Goal: Information Seeking & Learning: Check status

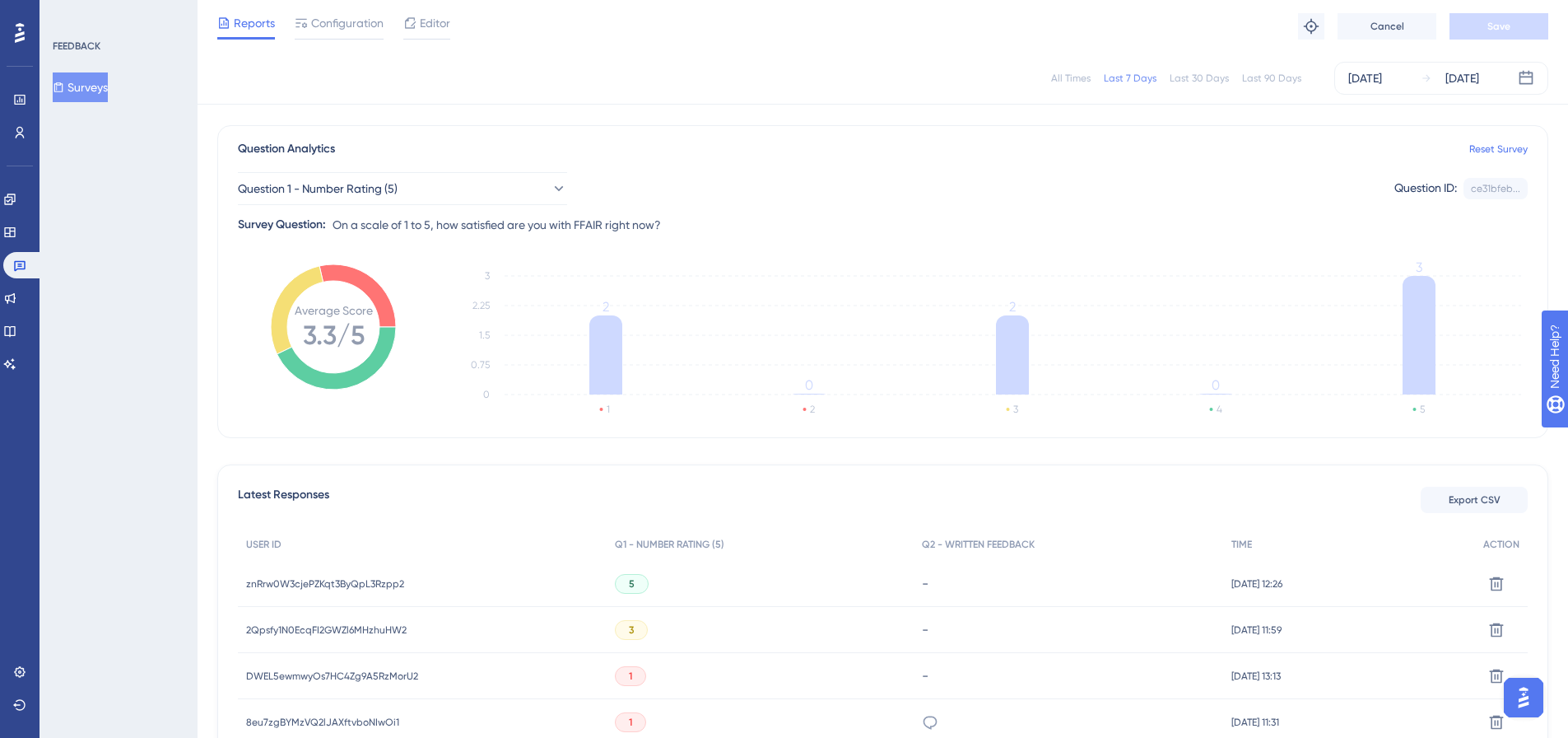
scroll to position [82, 0]
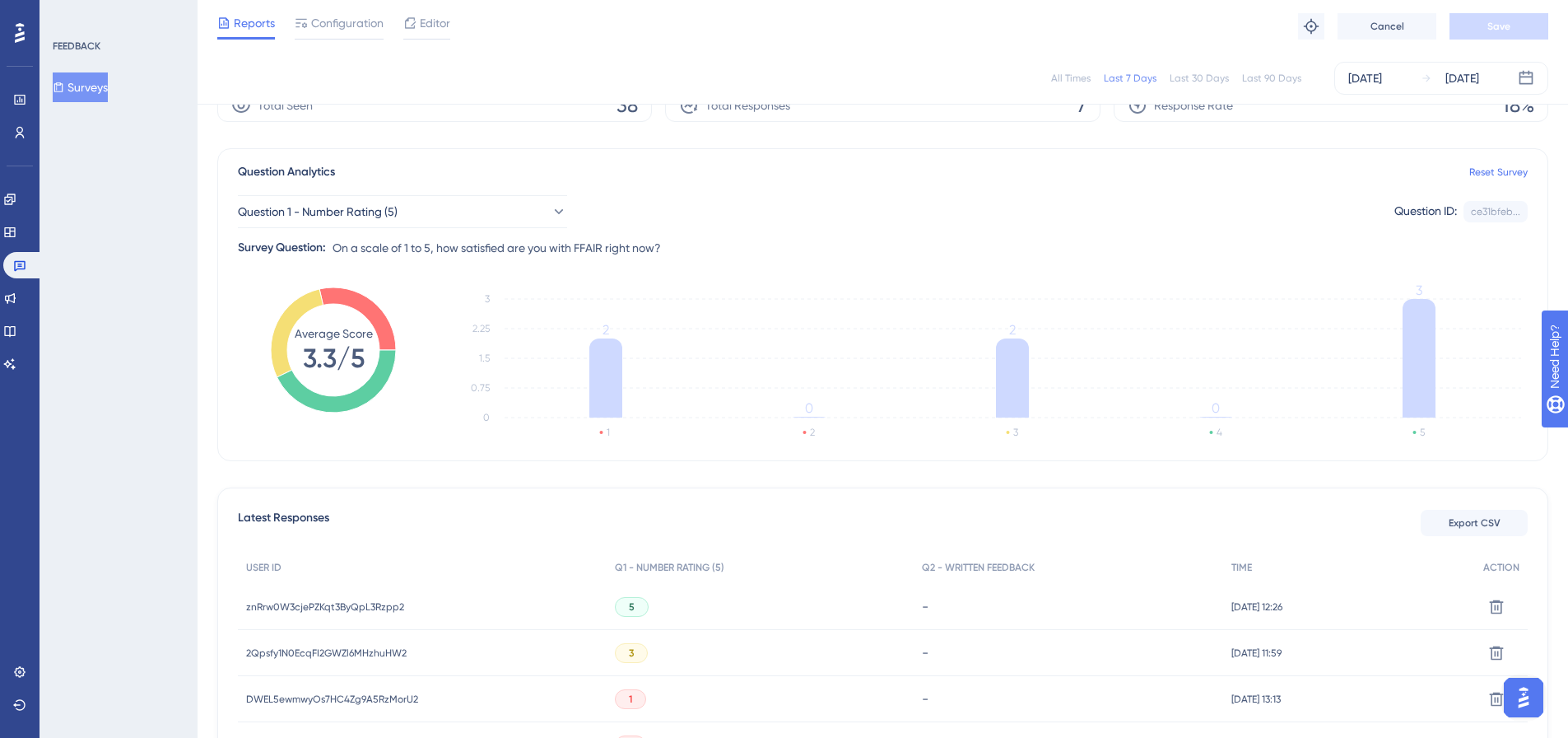
click at [413, 600] on div "znRrw0W3cjePZKqt3ByQpL3Rzpp2 znRrw0W3cjePZKqt3ByQpL3Rzpp2" at bounding box center [422, 607] width 368 height 46
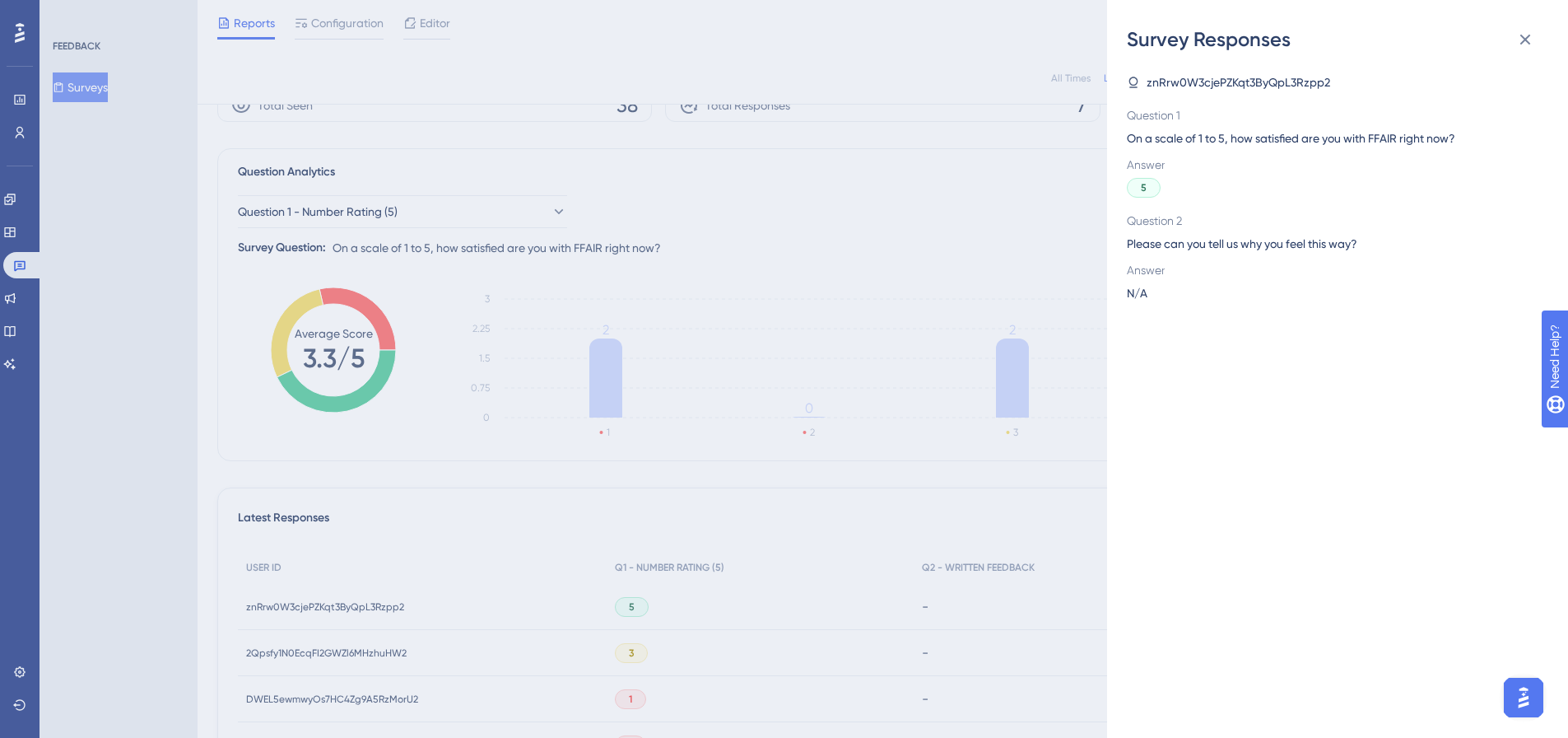
click at [275, 594] on div "Survey Responses znRrw0W3cjePZKqt3ByQpL3Rzpp2 Question 1 On a scale of 1 to 5, …" at bounding box center [784, 369] width 1568 height 738
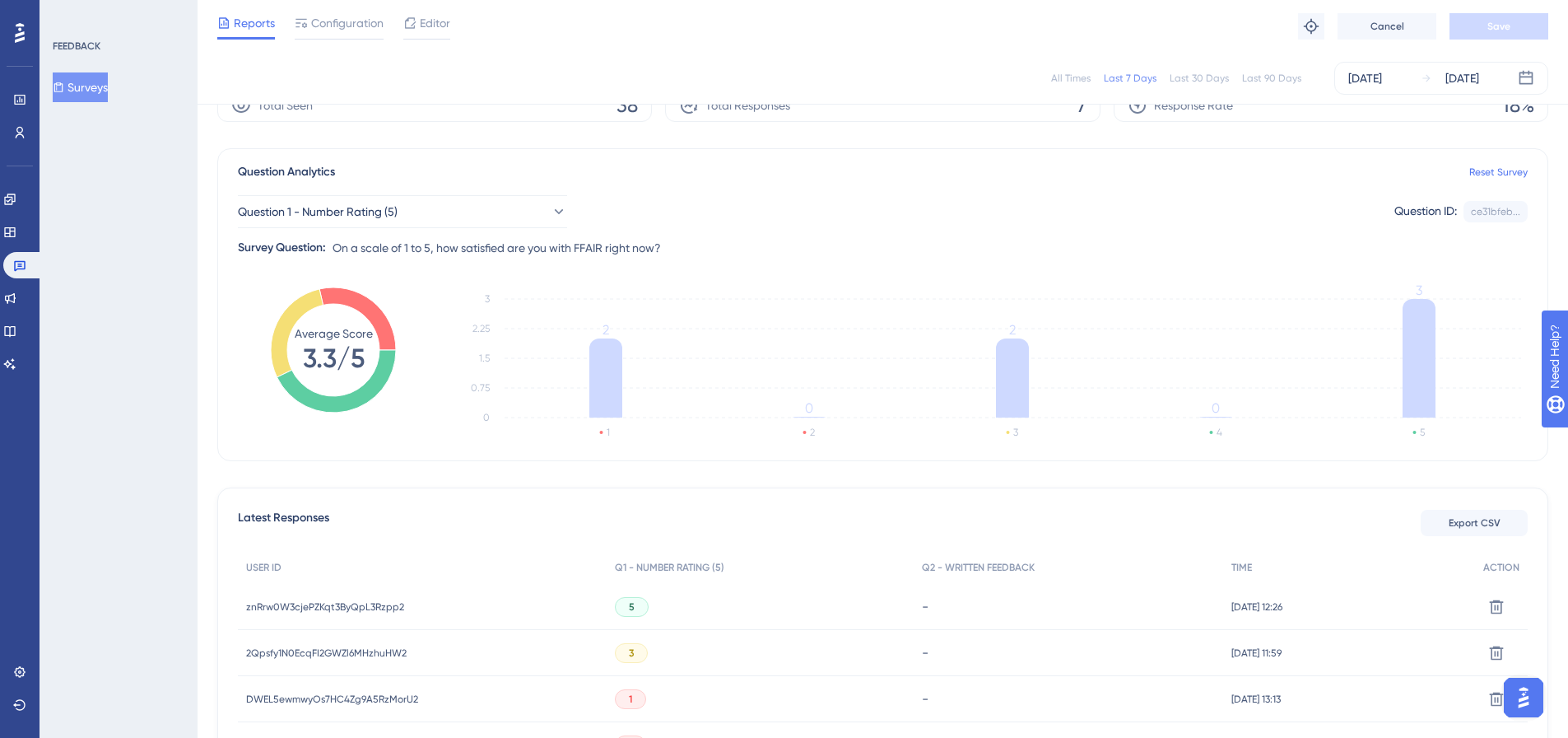
click at [281, 608] on span "znRrw0W3cjePZKqt3ByQpL3Rzpp2" at bounding box center [325, 607] width 158 height 14
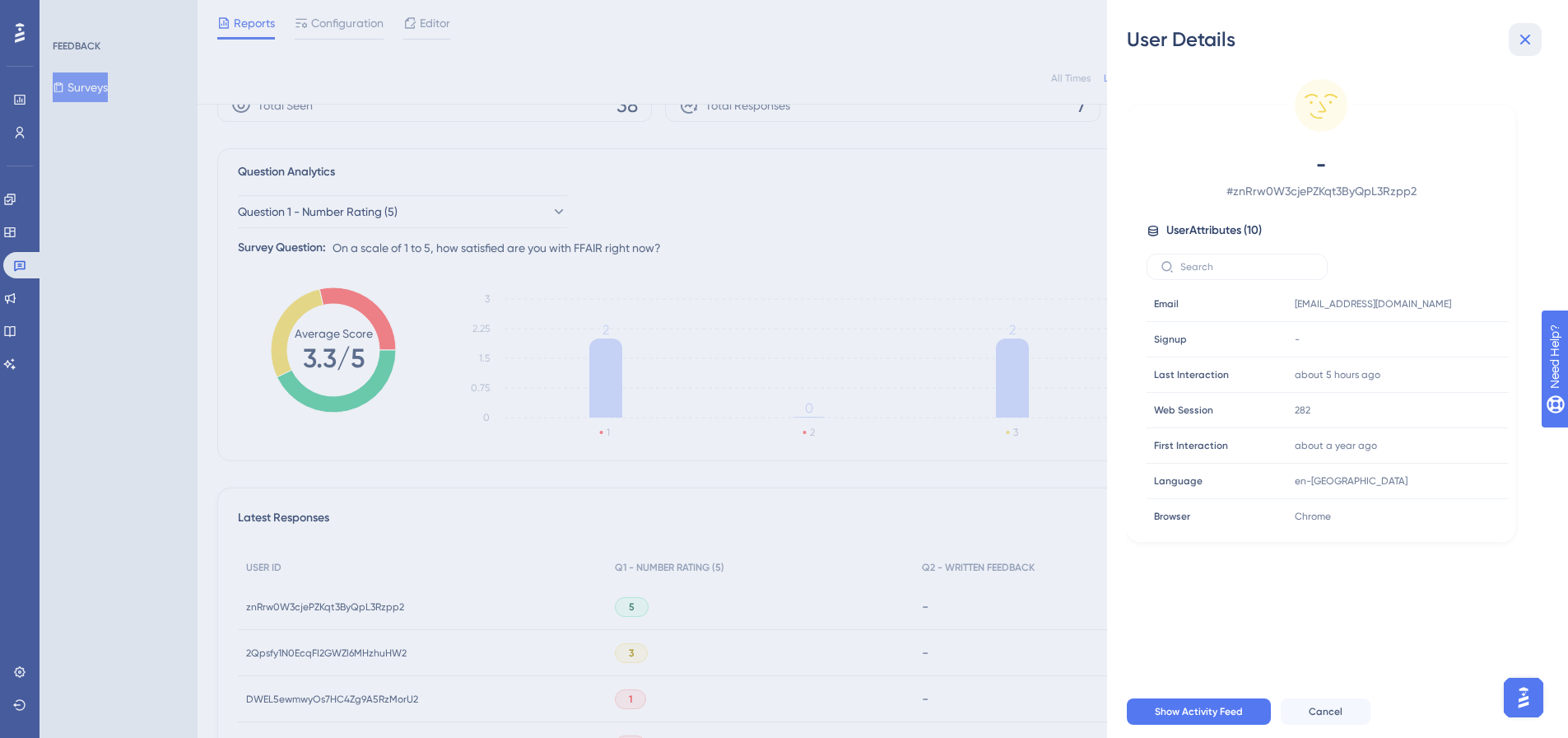
click at [1523, 43] on icon at bounding box center [1526, 40] width 11 height 11
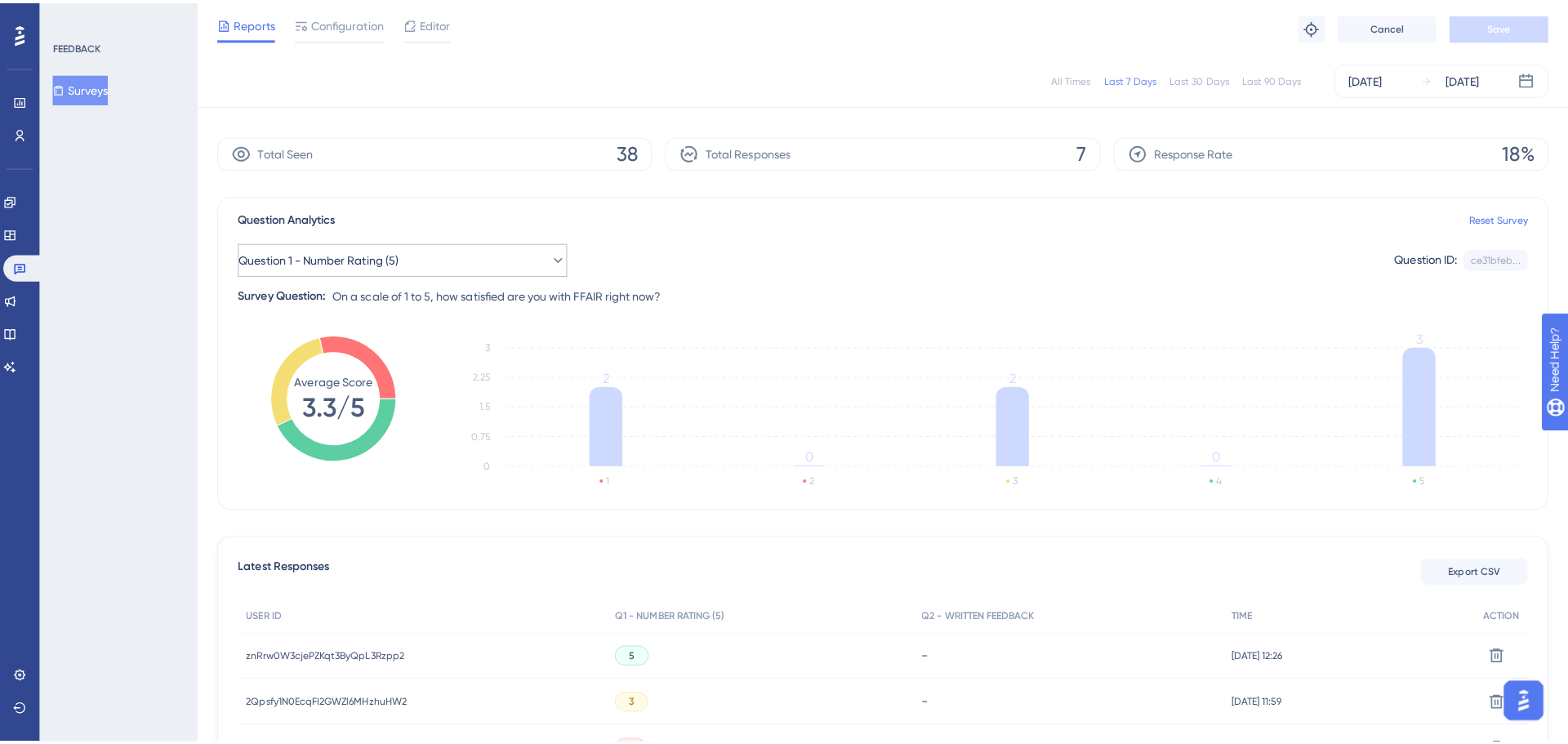
scroll to position [0, 0]
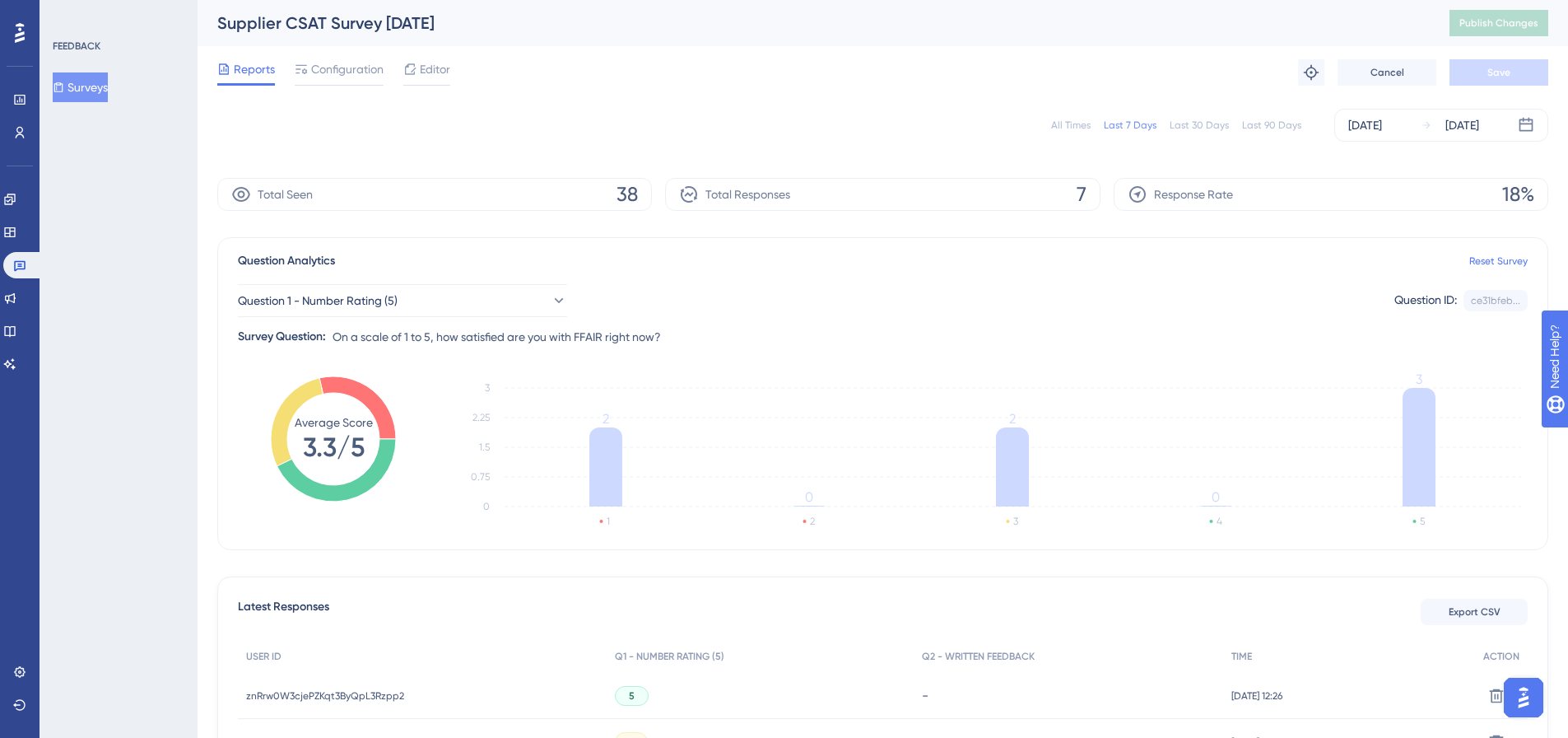
click at [64, 82] on icon at bounding box center [58, 87] width 12 height 12
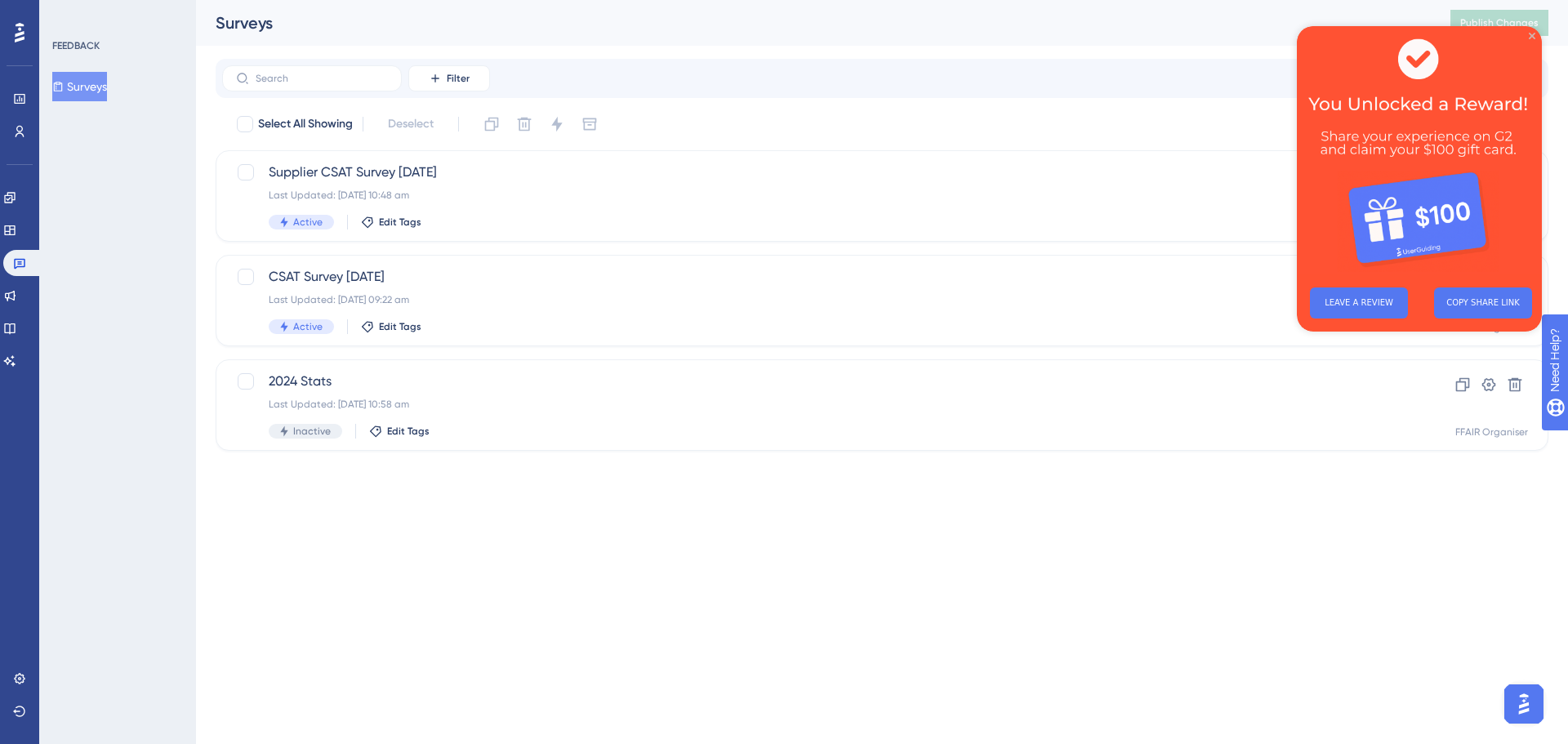
click at [1532, 34] on icon "Close Preview" at bounding box center [1532, 36] width 7 height 7
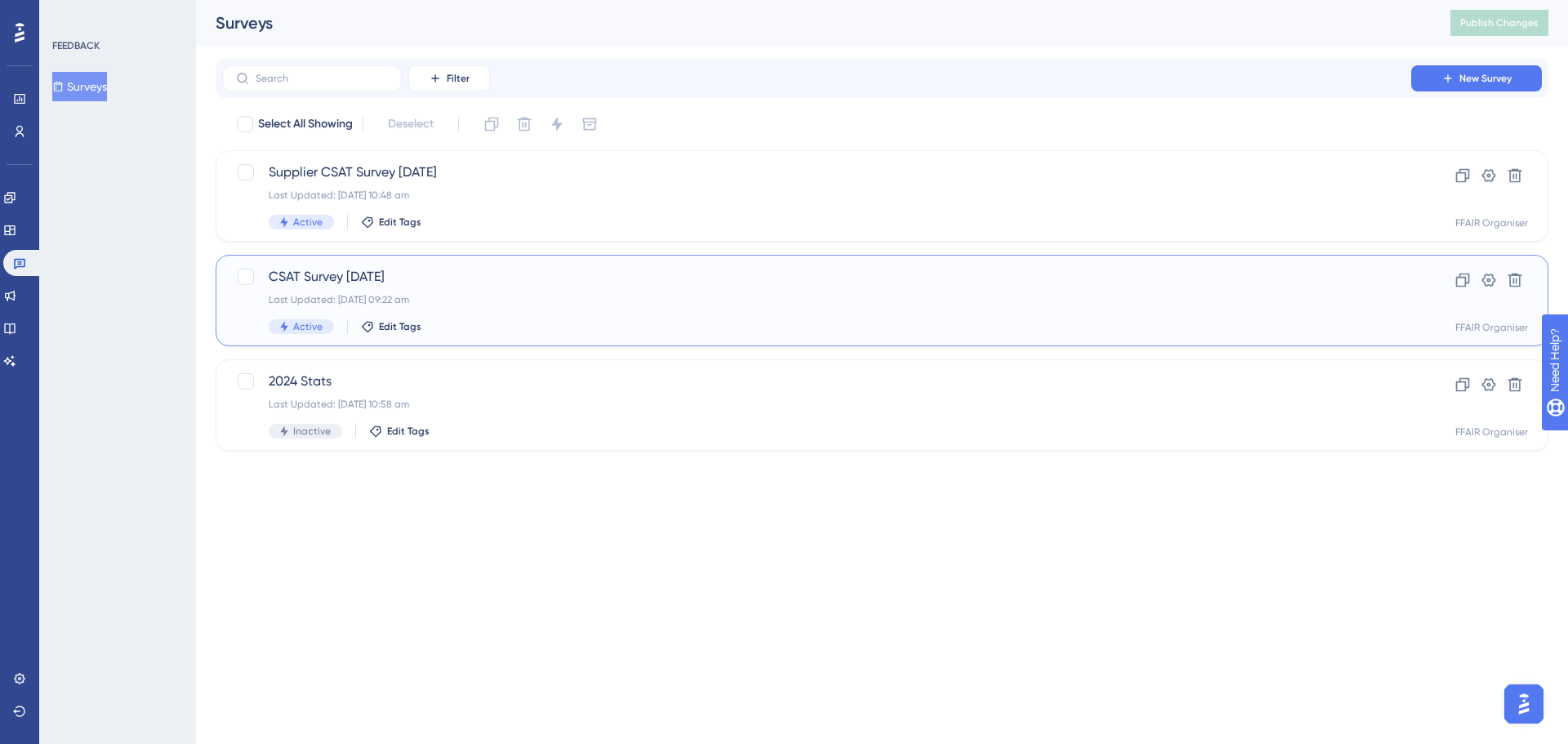
click at [466, 277] on span "CSAT Survey [DATE]" at bounding box center [817, 277] width 1096 height 19
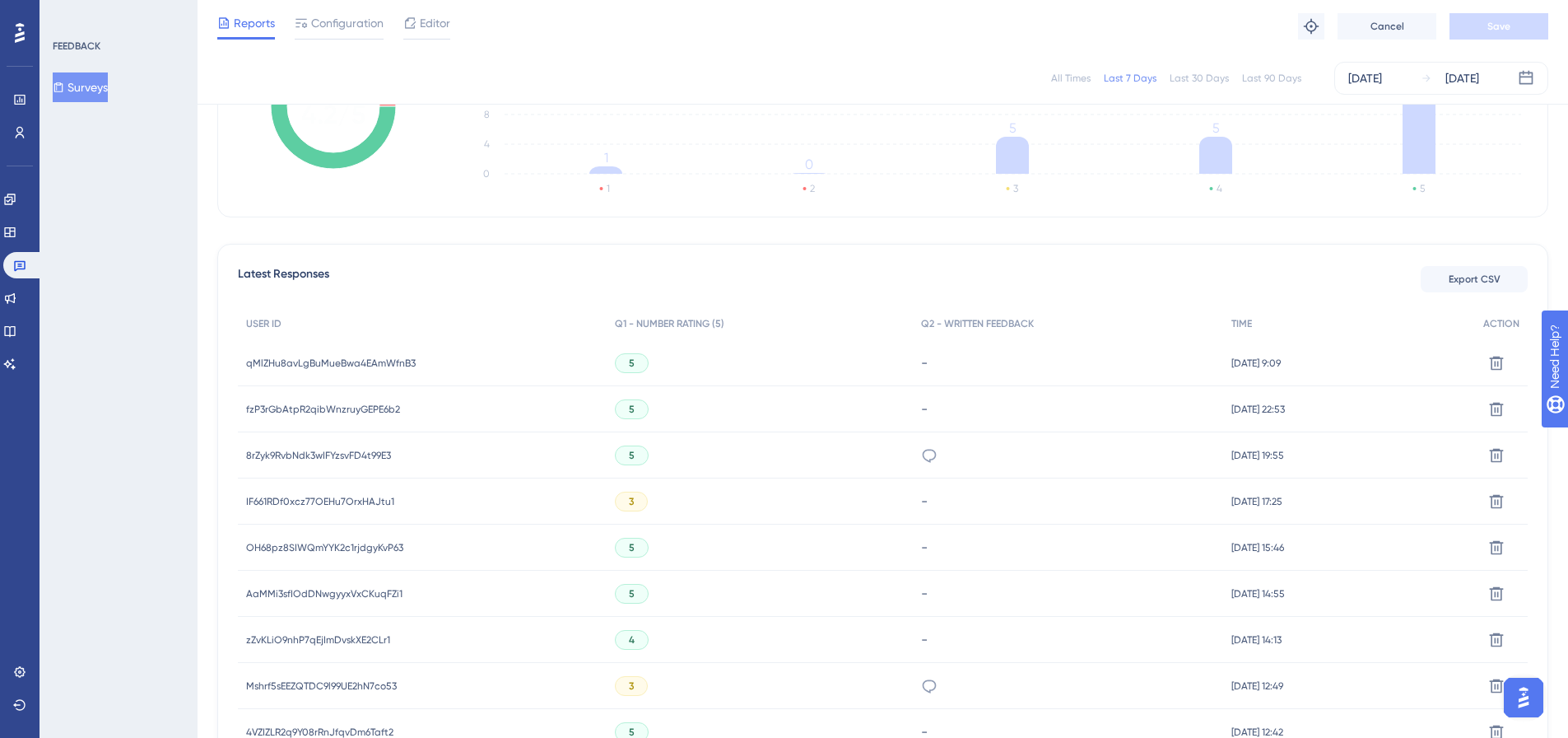
scroll to position [330, 0]
click at [346, 358] on span "qMlZHu8avLgBuMueBwa4EAmWfnB3" at bounding box center [331, 360] width 169 height 14
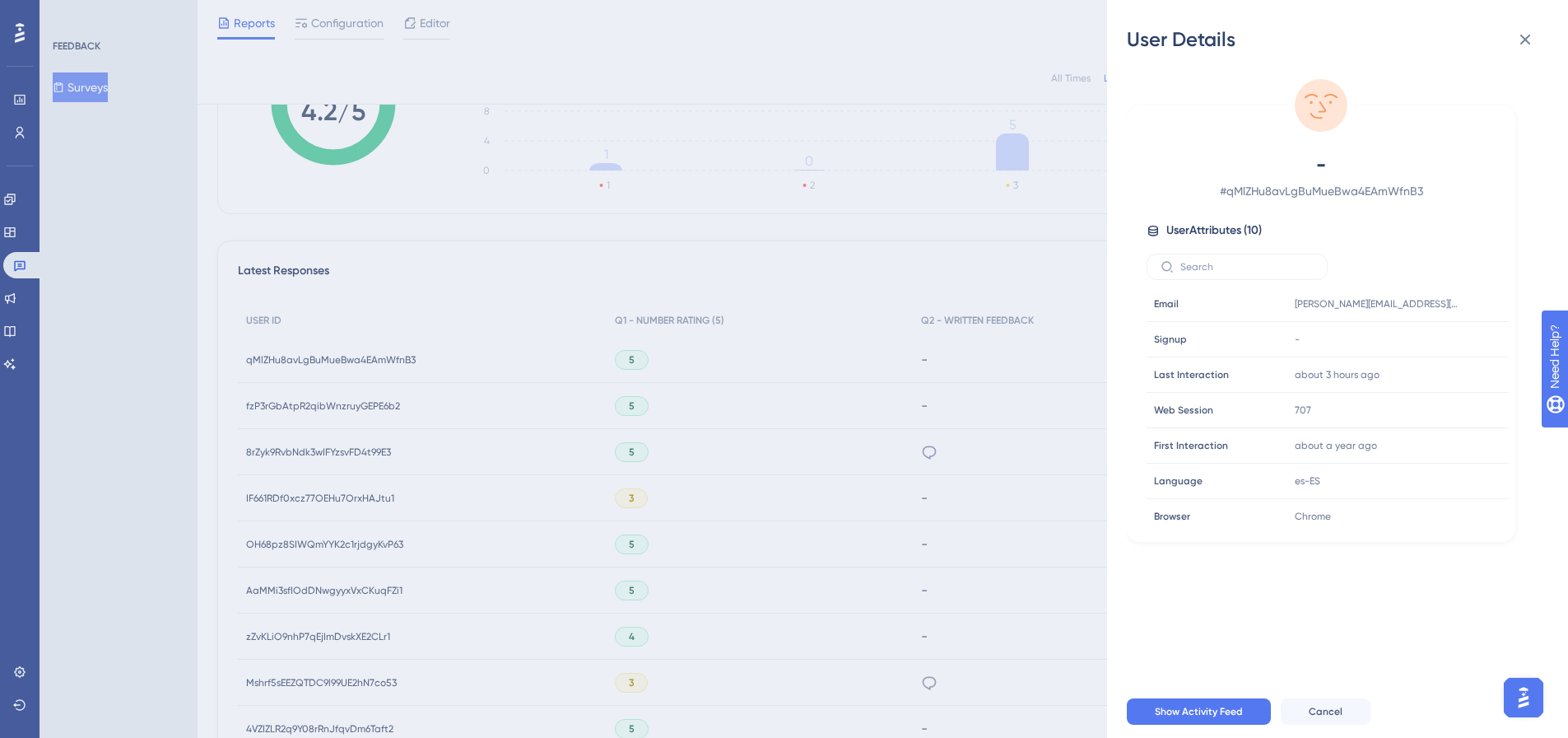
click at [346, 221] on div "User Details - # qMlZHu8avLgBuMueBwa4EAmWfnB3 User Attributes ( 10 ) Email Emai…" at bounding box center [784, 369] width 1568 height 738
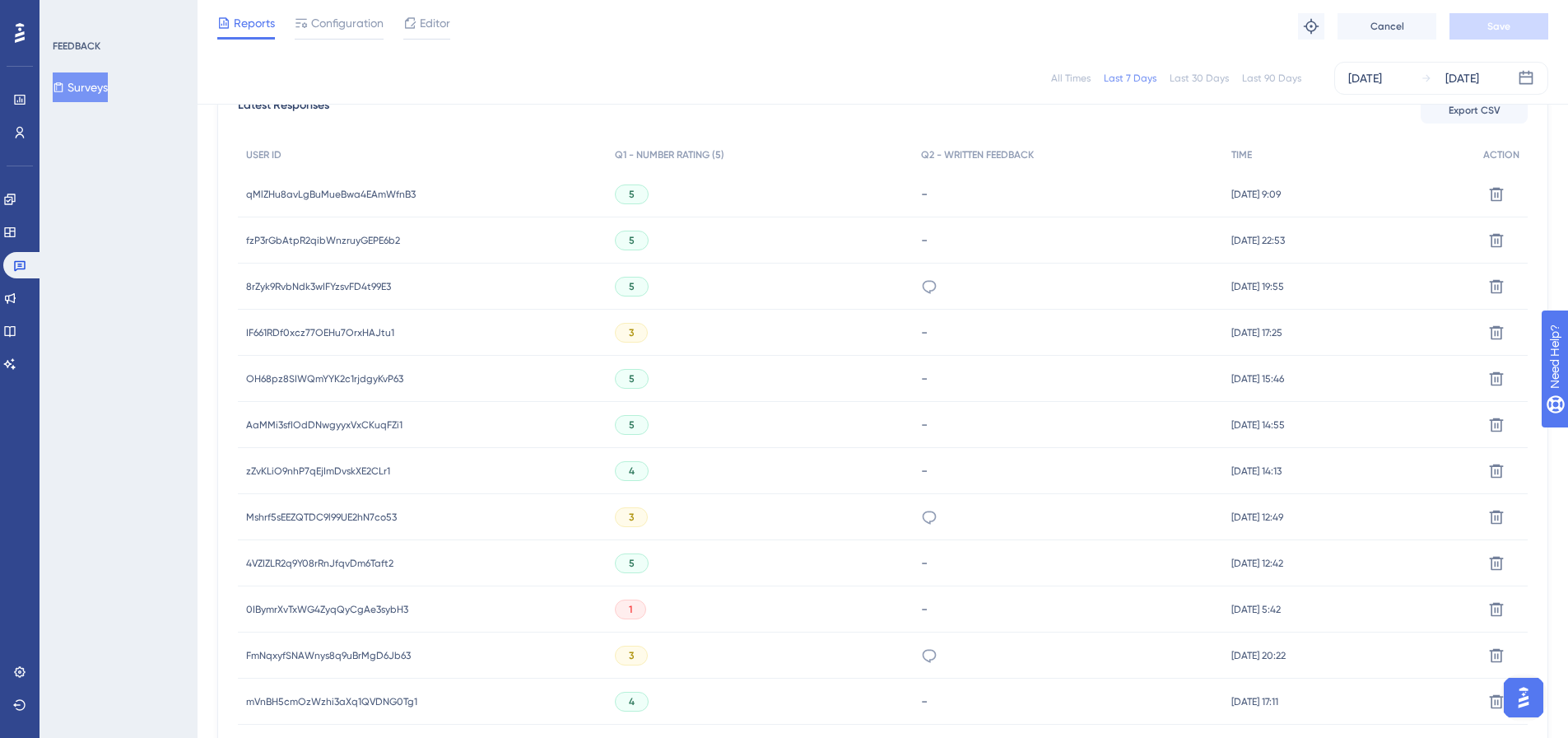
scroll to position [658, 0]
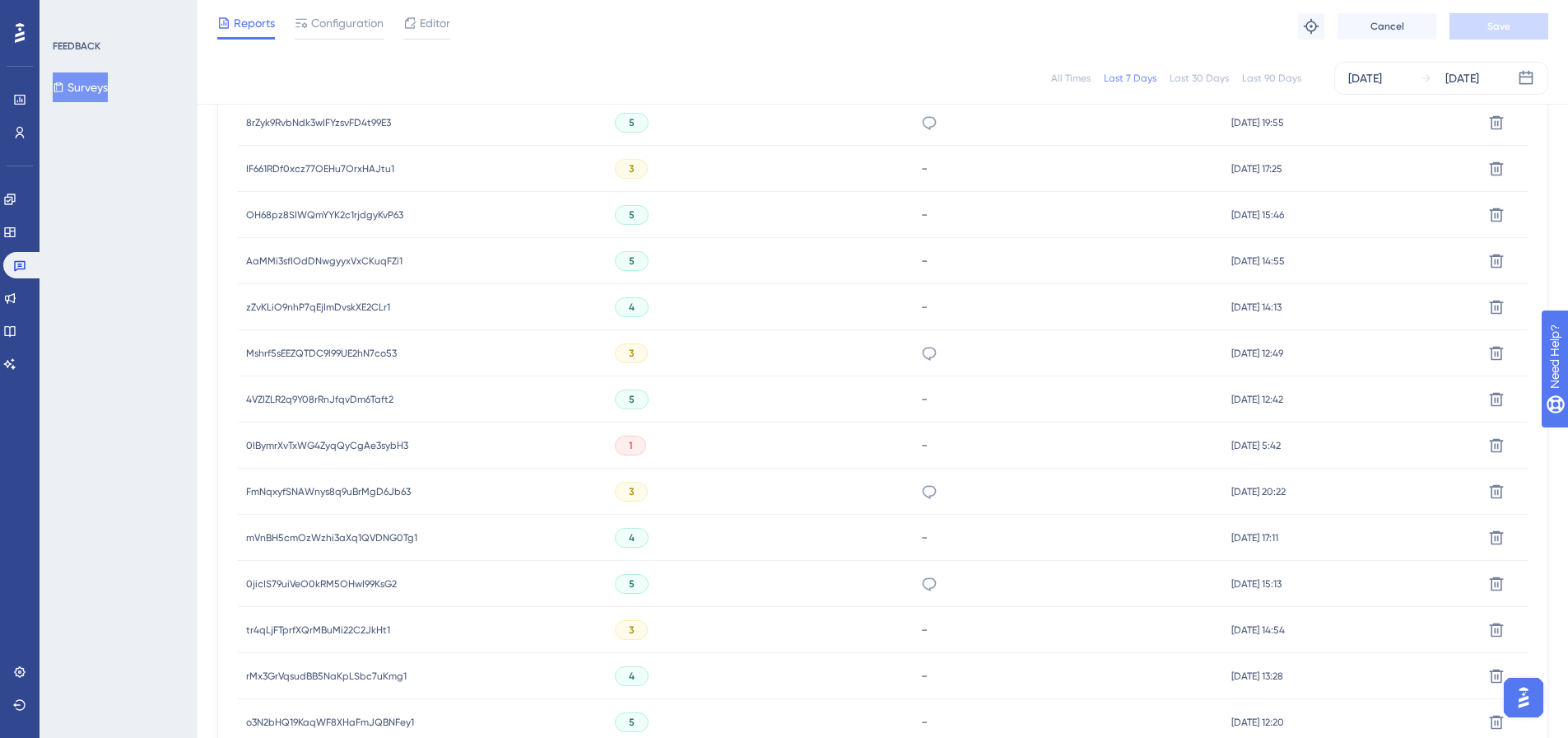
click at [313, 627] on span "tr4qLjFTprfXQrMBuMi22C2JkHt1" at bounding box center [319, 630] width 144 height 14
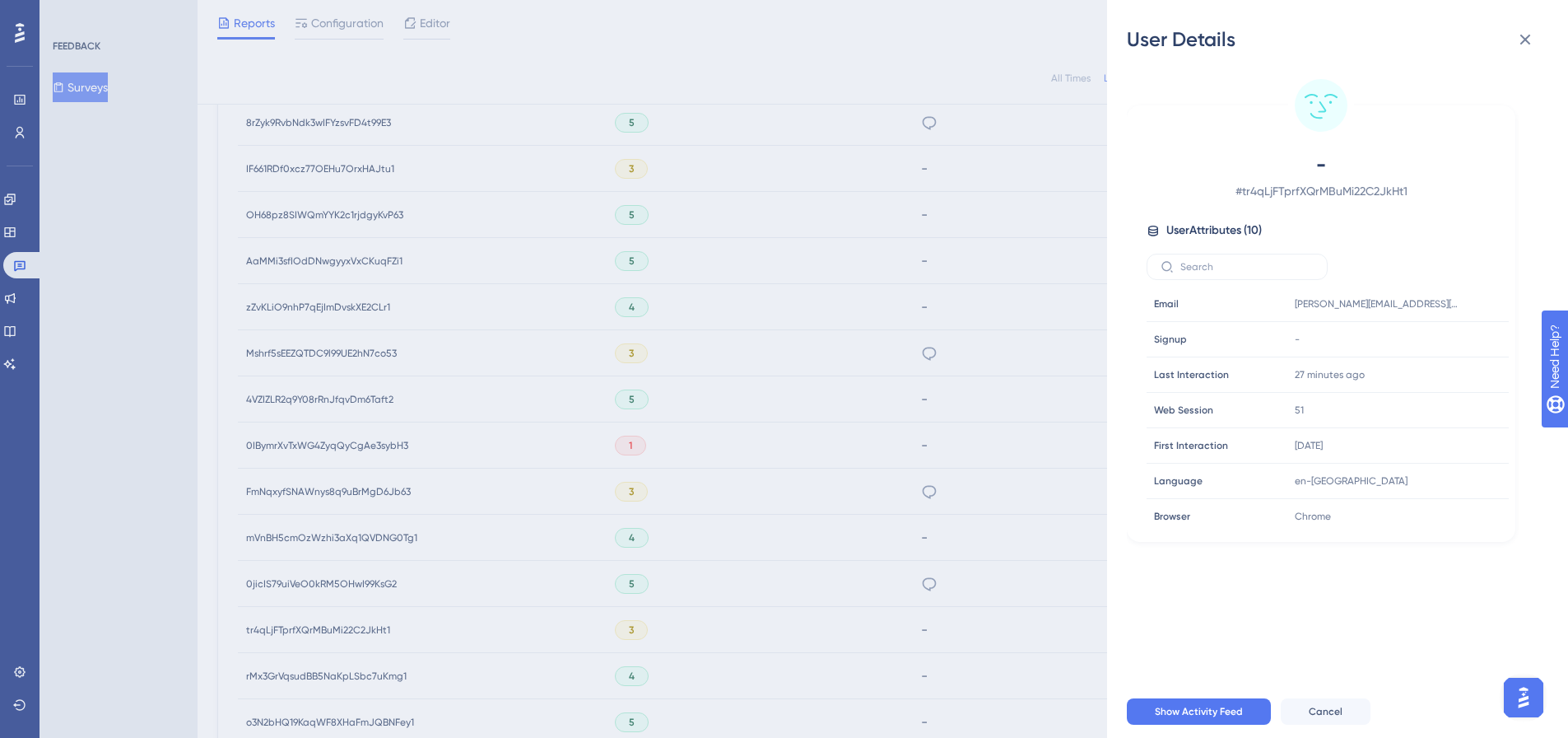
click at [313, 627] on div "User Details - # tr4qLjFTprfXQrMBuMi22C2JkHt1 User Attributes ( 10 ) Email Emai…" at bounding box center [784, 369] width 1568 height 738
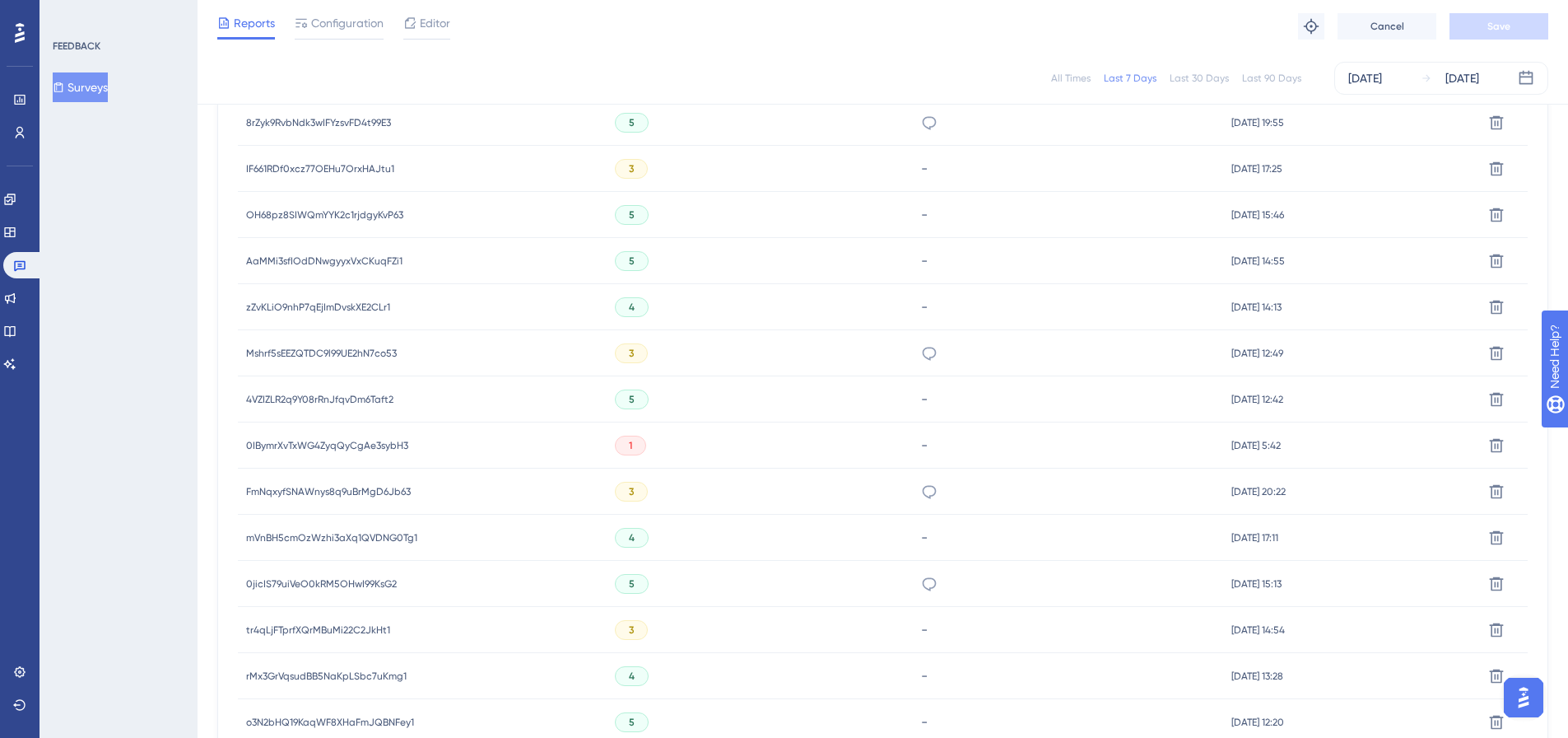
click at [320, 488] on span "FmNqxyfSNAWnys8q9uBrMgD6Jb63" at bounding box center [329, 491] width 164 height 14
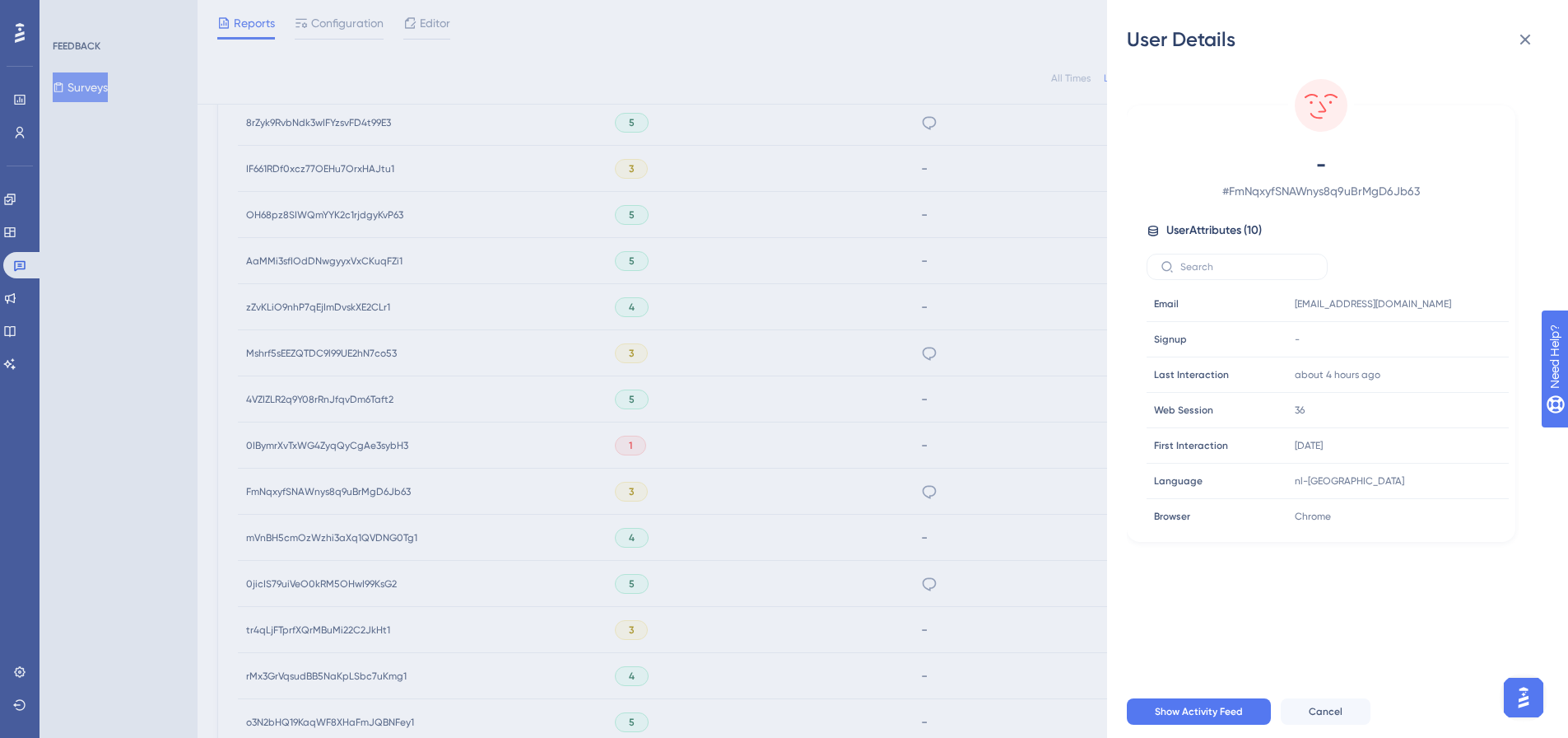
click at [320, 488] on div "User Details - # FmNqxyfSNAWnys8q9uBrMgD6Jb63 User Attributes ( 10 ) Email Emai…" at bounding box center [784, 369] width 1568 height 738
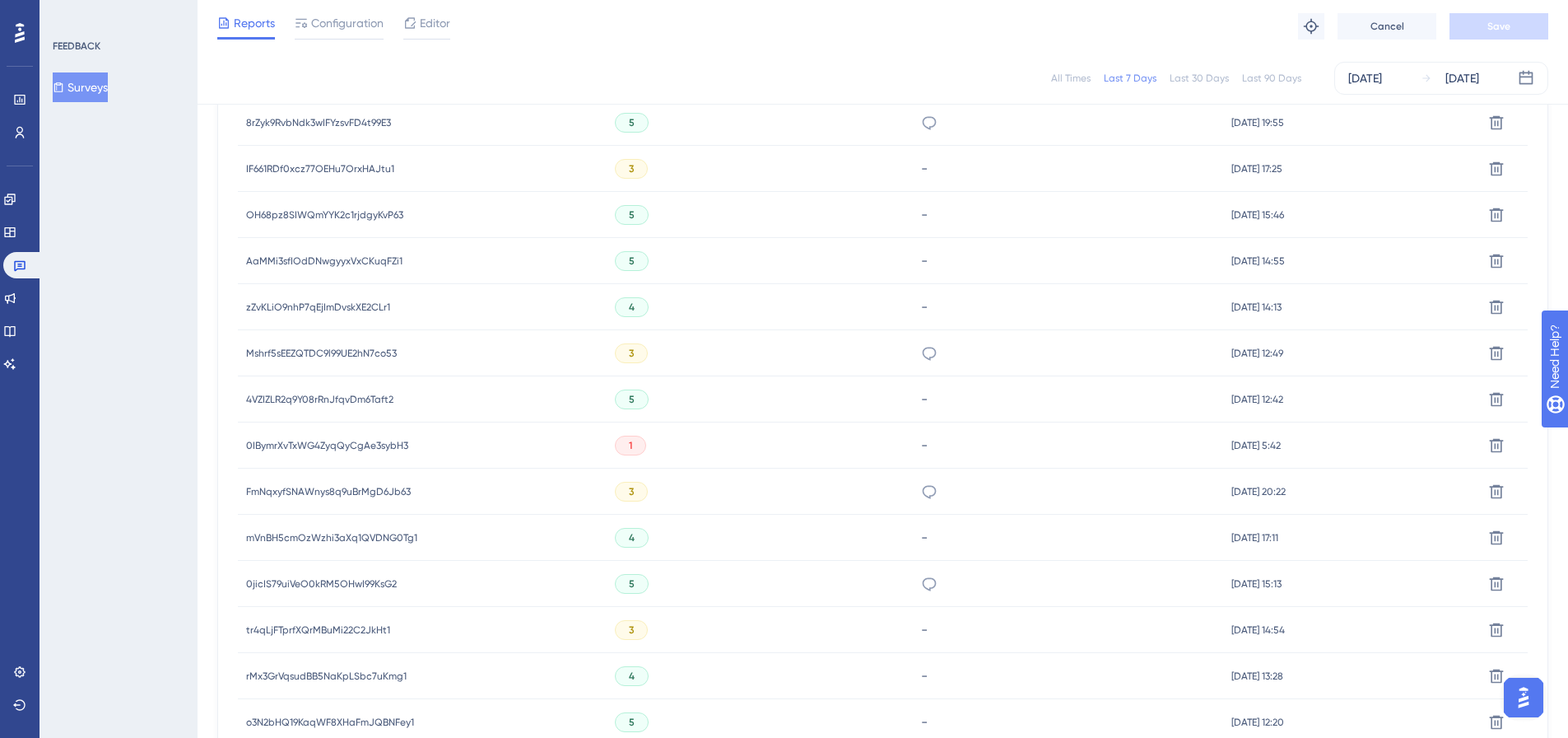
click at [313, 342] on div "Mshrf5sEEZQTDC9l99UE2hN7co53 Mshrf5sEEZQTDC9l99UE2hN7co53" at bounding box center [322, 353] width 151 height 46
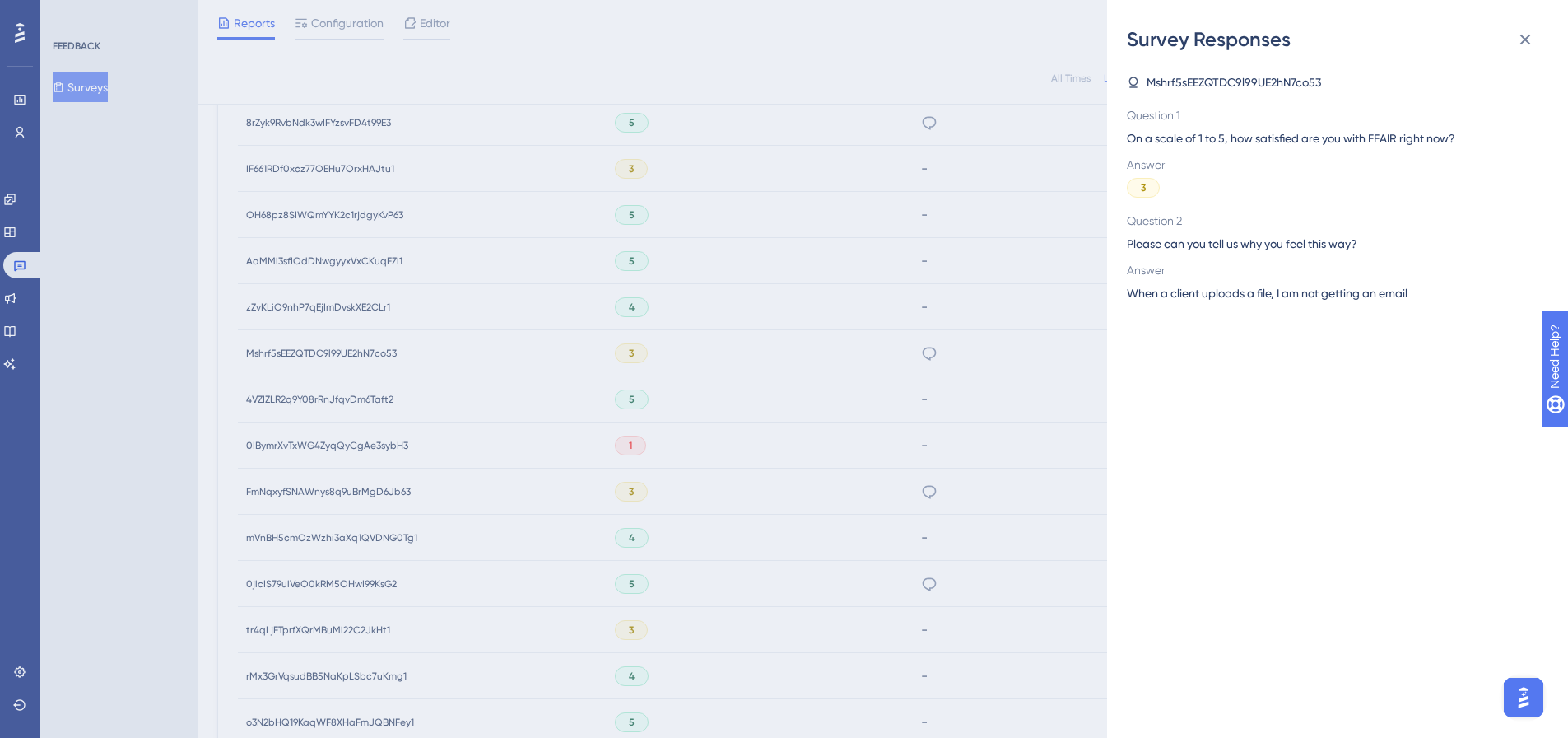
click at [299, 343] on div "Survey Responses Mshrf5sEEZQTDC9l99UE2hN7co53 Question 1 On a scale of 1 to 5, …" at bounding box center [784, 369] width 1568 height 738
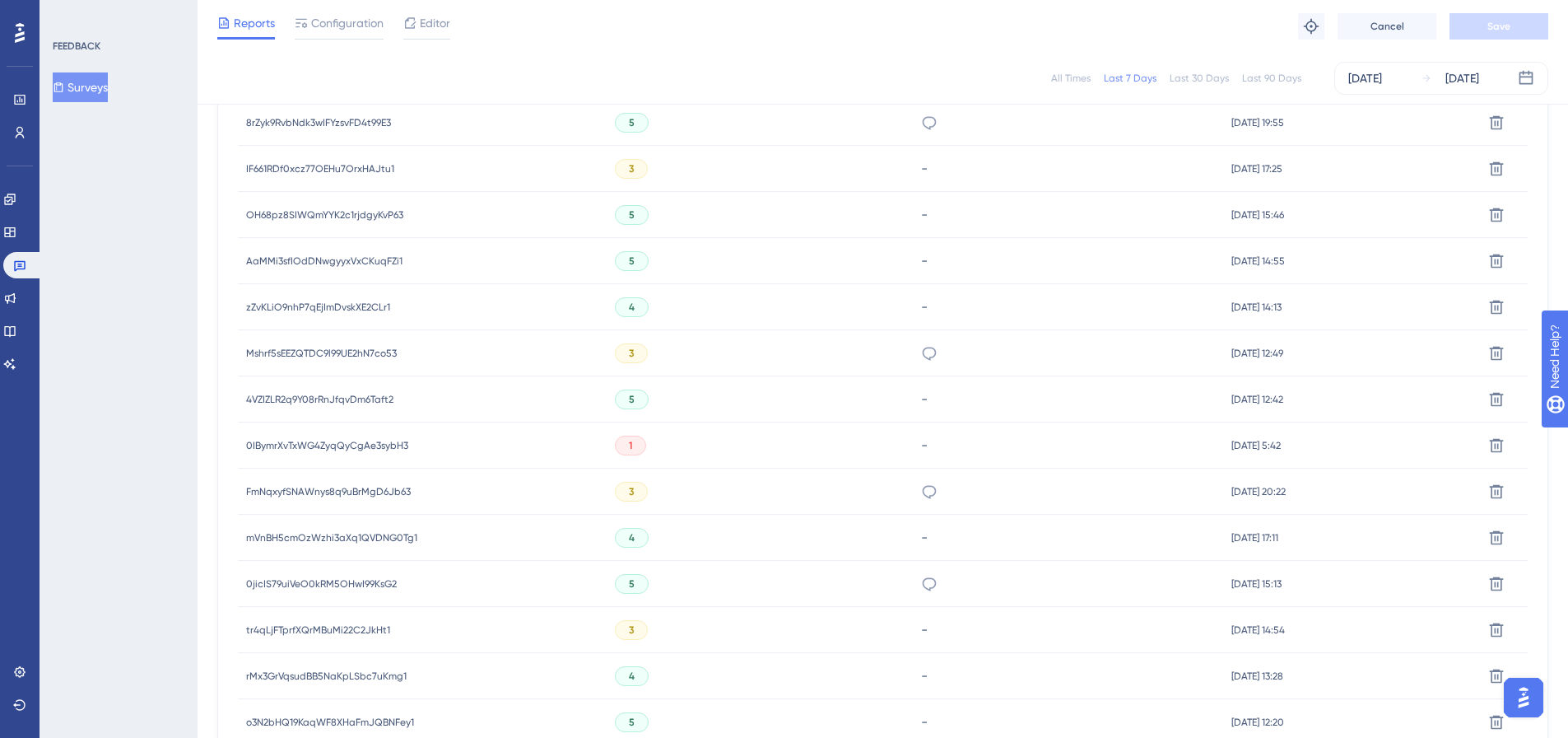
click at [282, 347] on span "Mshrf5sEEZQTDC9l99UE2hN7co53" at bounding box center [322, 353] width 151 height 14
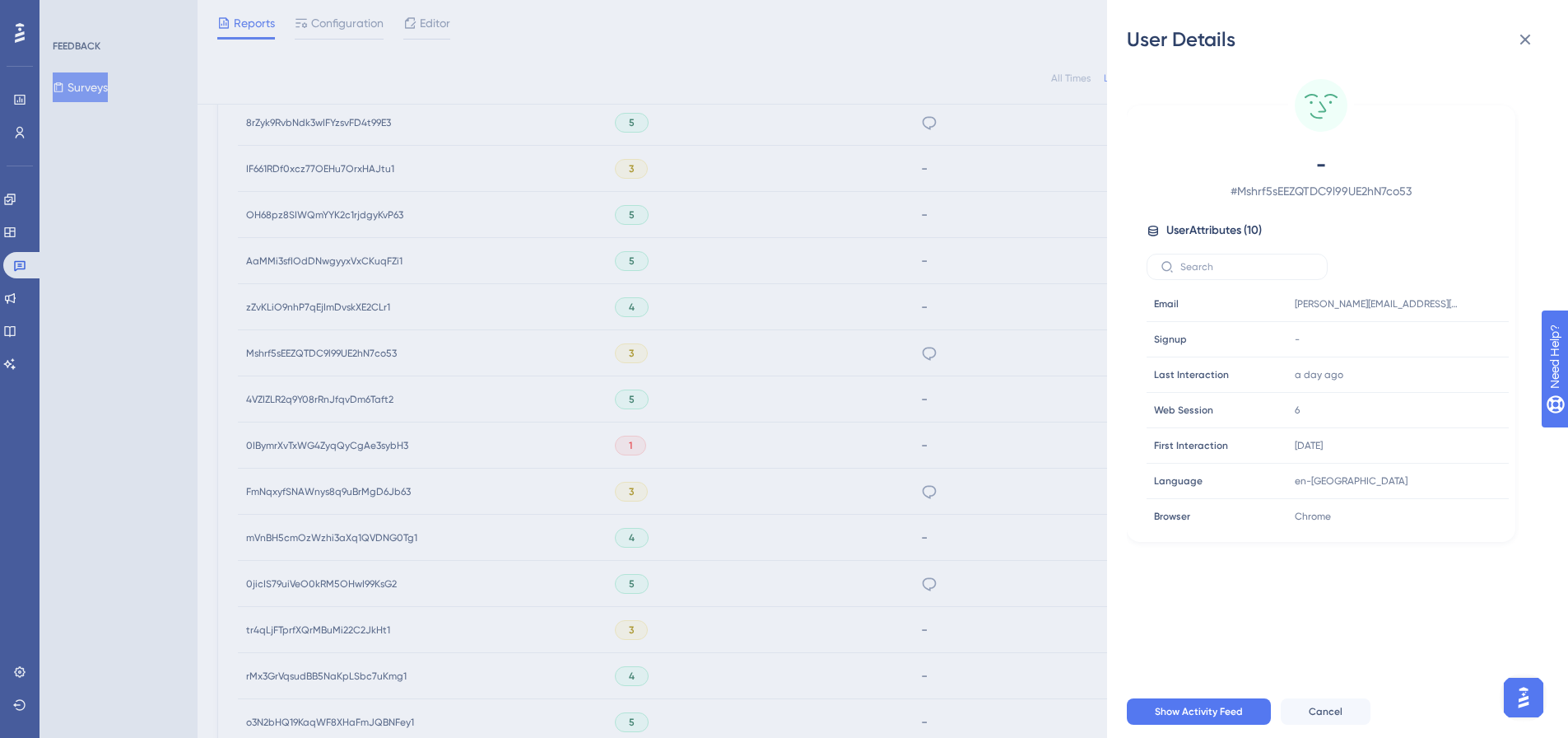
click at [914, 349] on div "User Details - # Mshrf5sEEZQTDC9l99UE2hN7co53 User Attributes ( 10 ) Email Emai…" at bounding box center [784, 369] width 1568 height 738
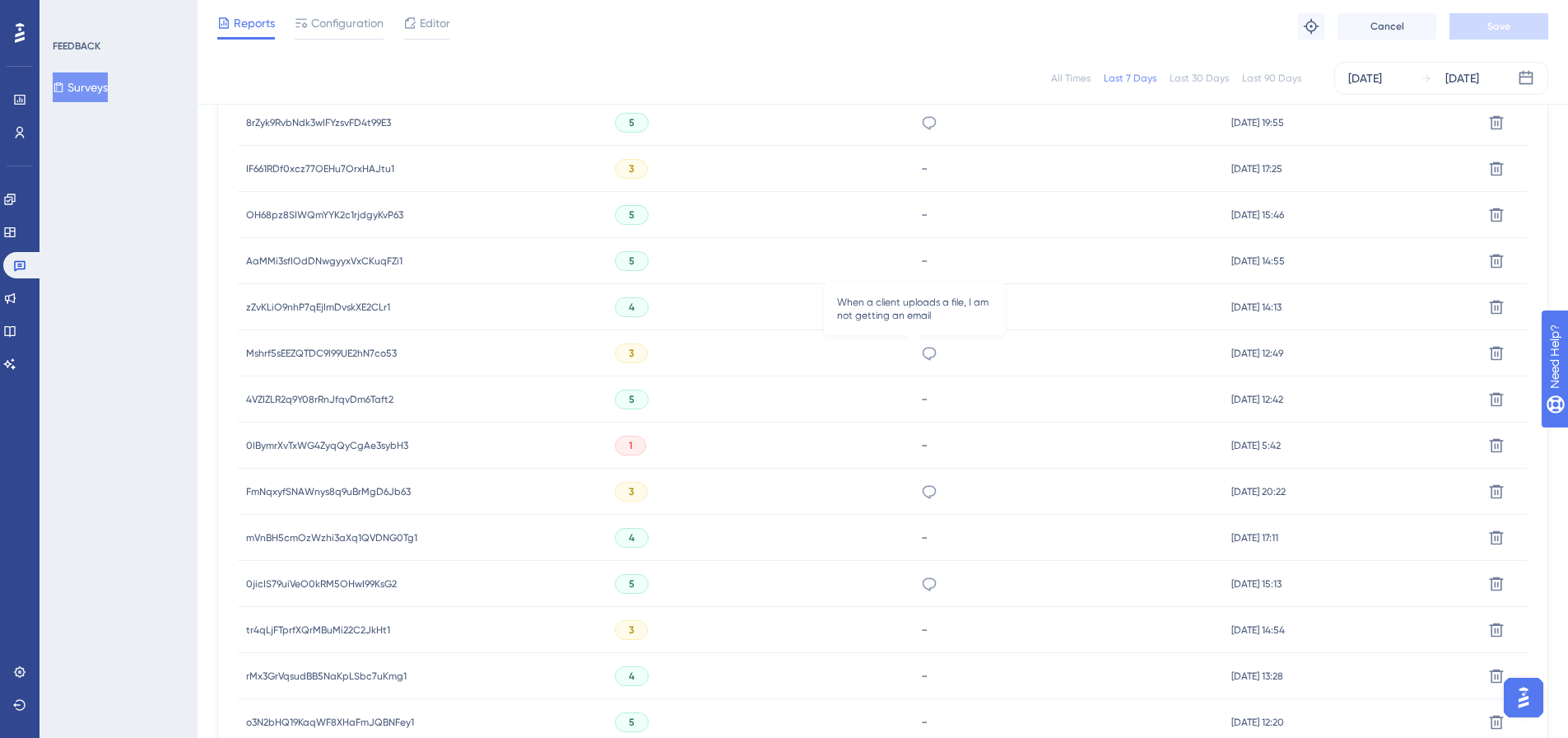
click at [921, 355] on icon at bounding box center [928, 352] width 16 height 16
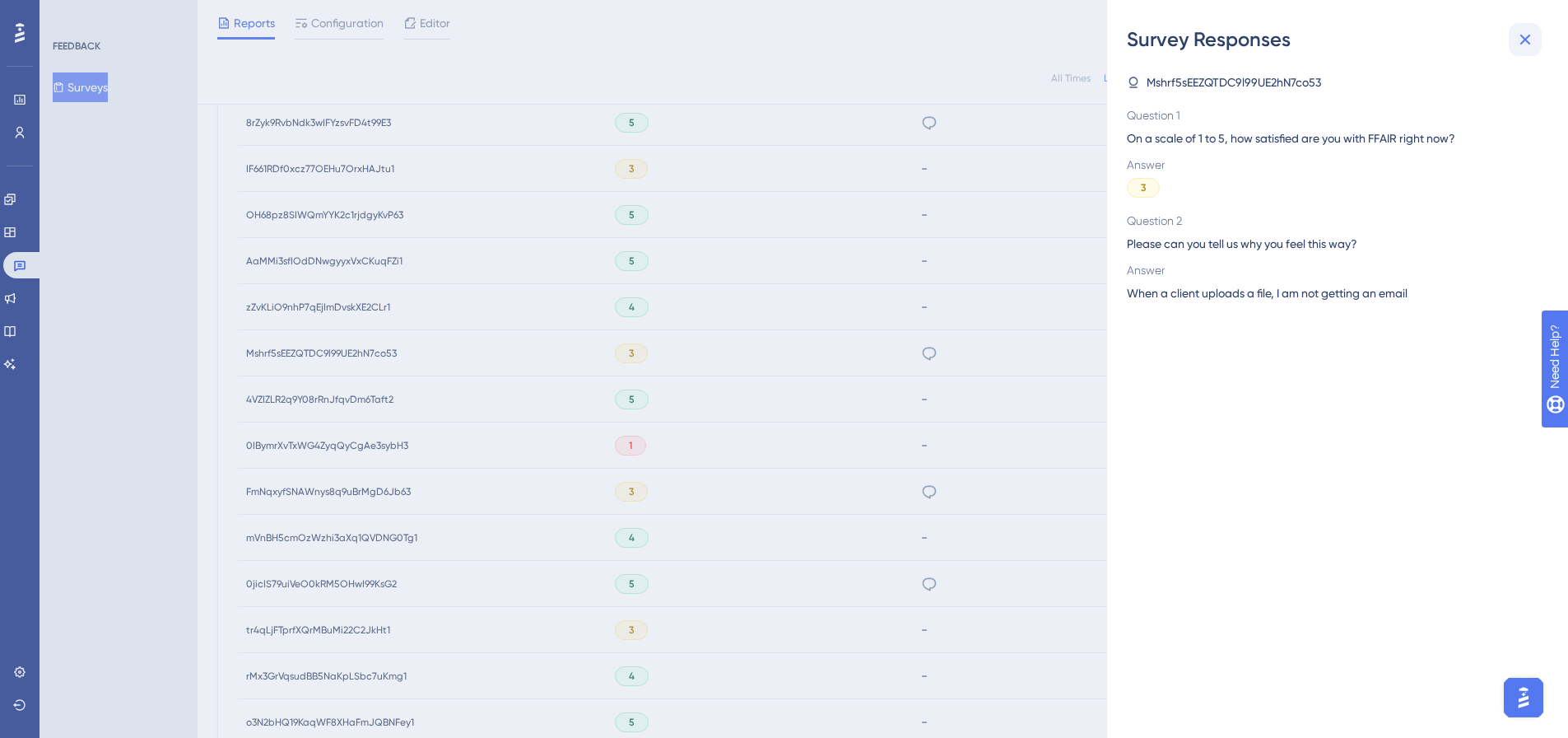
click at [1534, 42] on icon at bounding box center [1525, 39] width 19 height 19
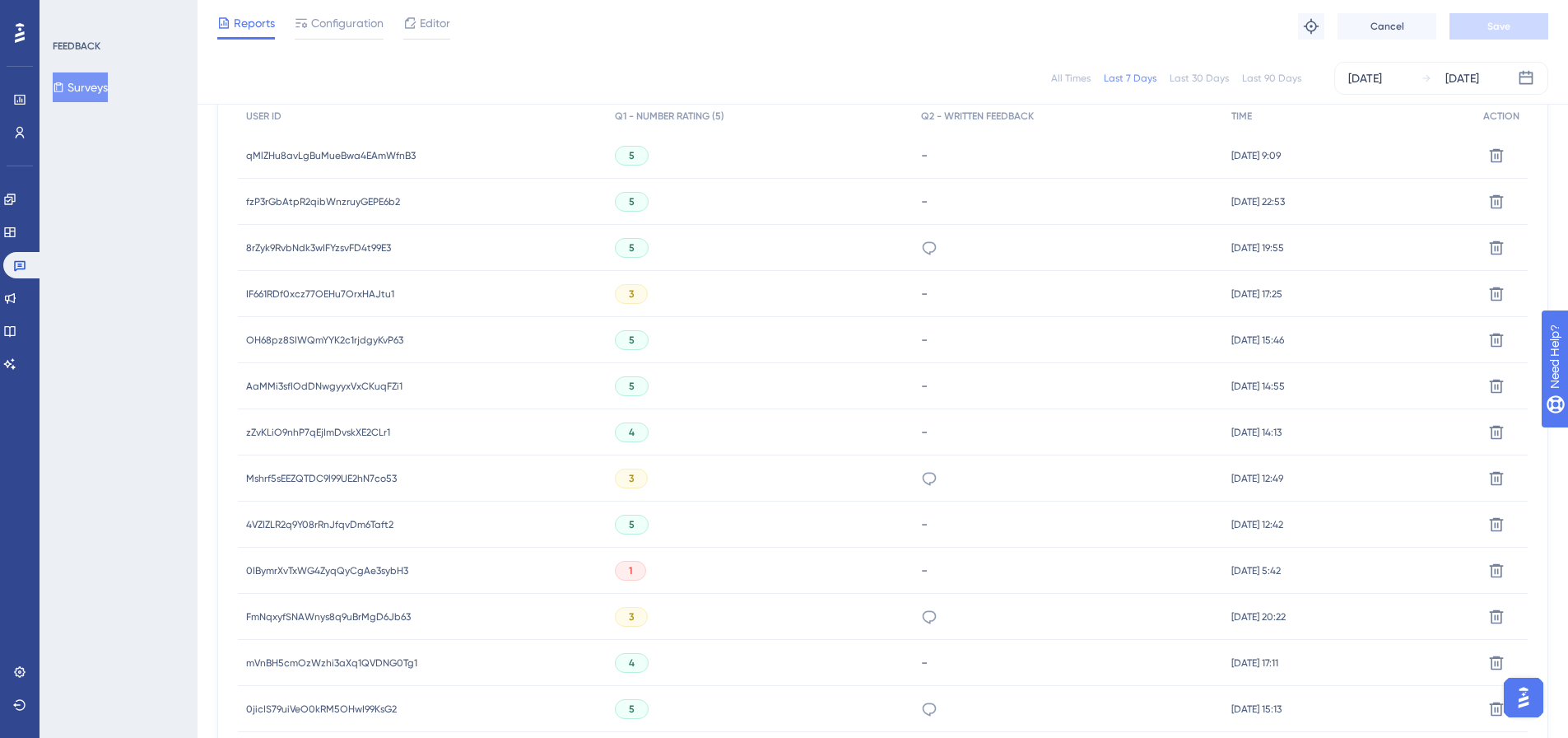
scroll to position [494, 0]
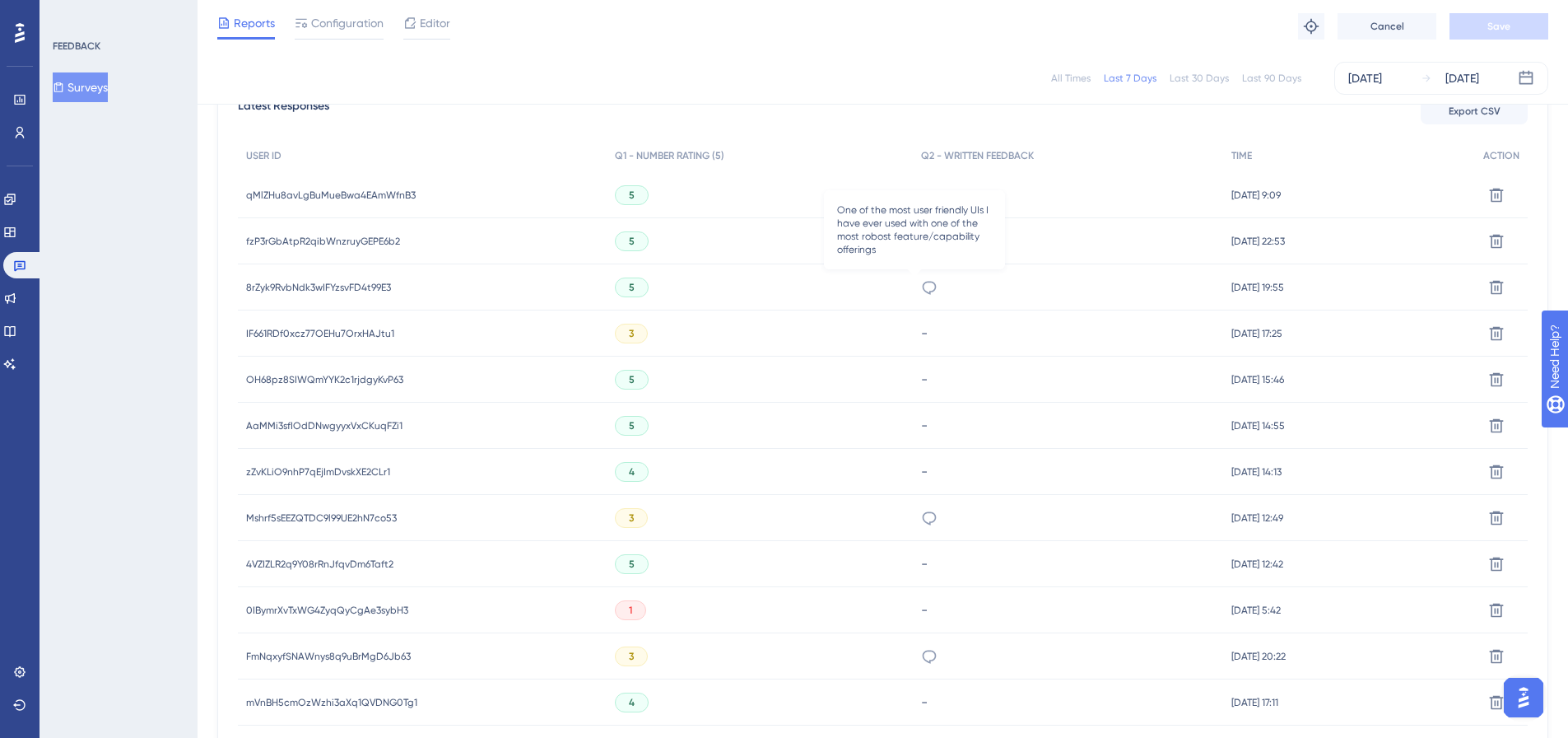
click at [923, 281] on icon at bounding box center [929, 287] width 14 height 14
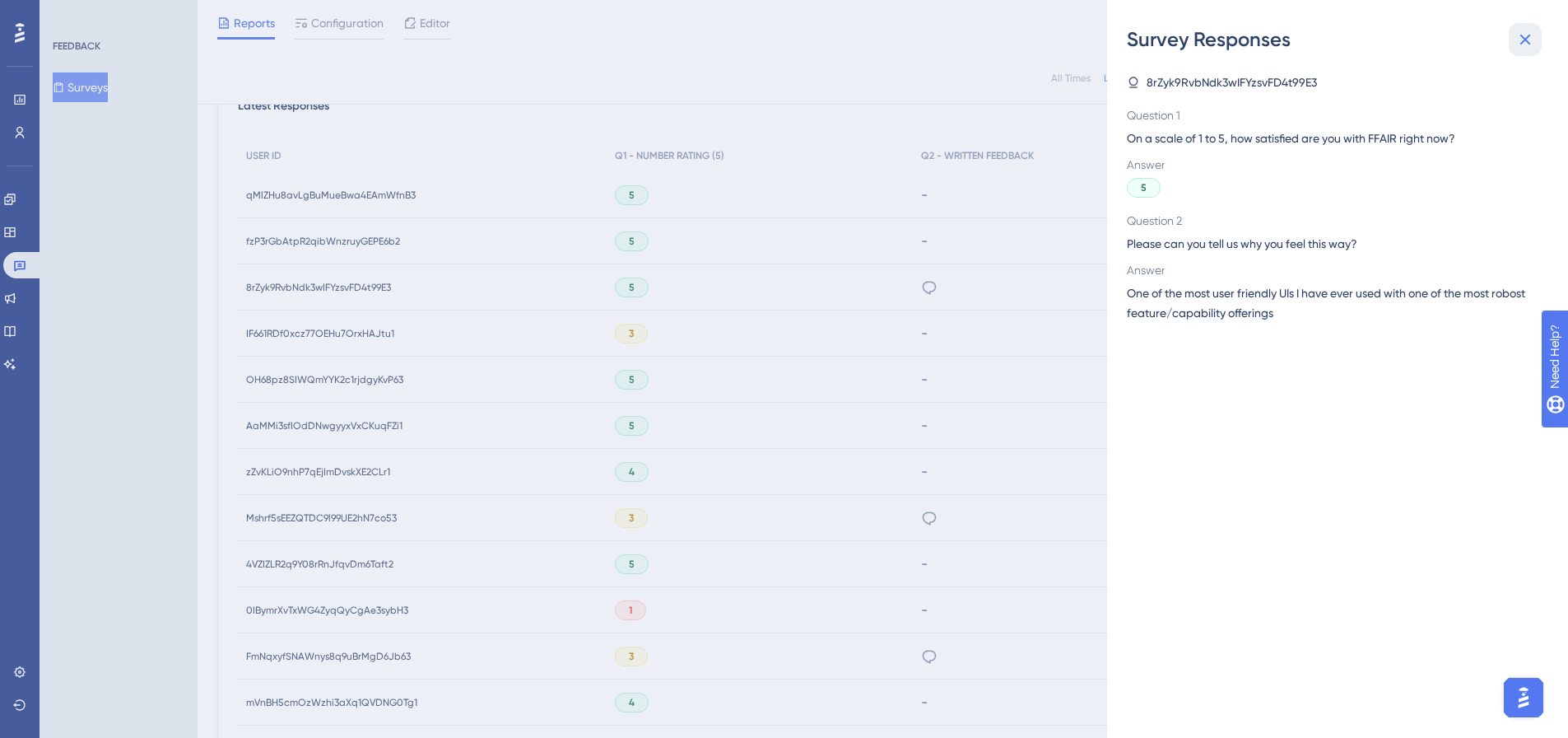
click at [1527, 36] on icon at bounding box center [1525, 39] width 19 height 19
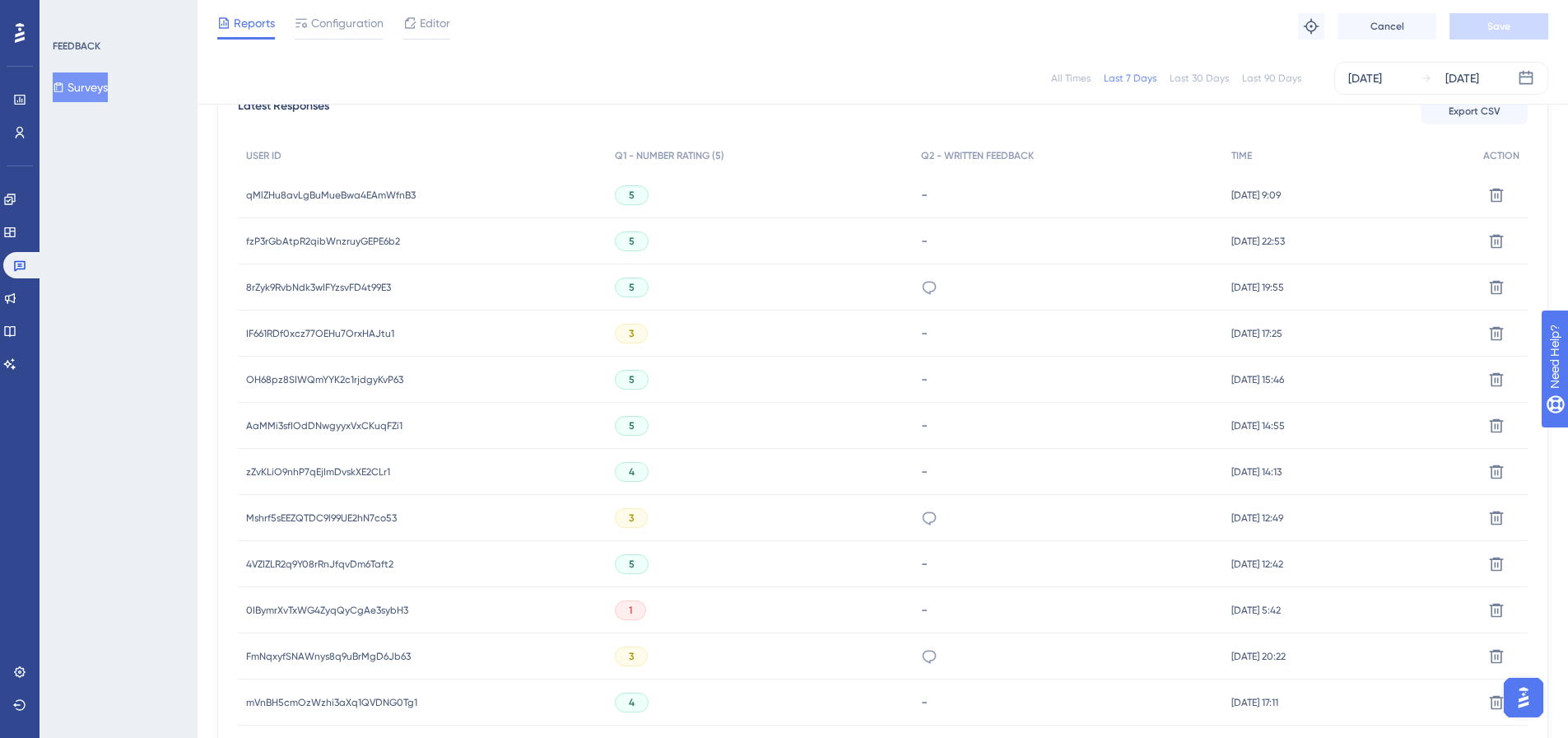
click at [309, 278] on div "8rZyk9RvbNdk3wIFYzsvFD4t99E3 8rZyk9RvbNdk3wIFYzsvFD4t99E3" at bounding box center [319, 287] width 145 height 46
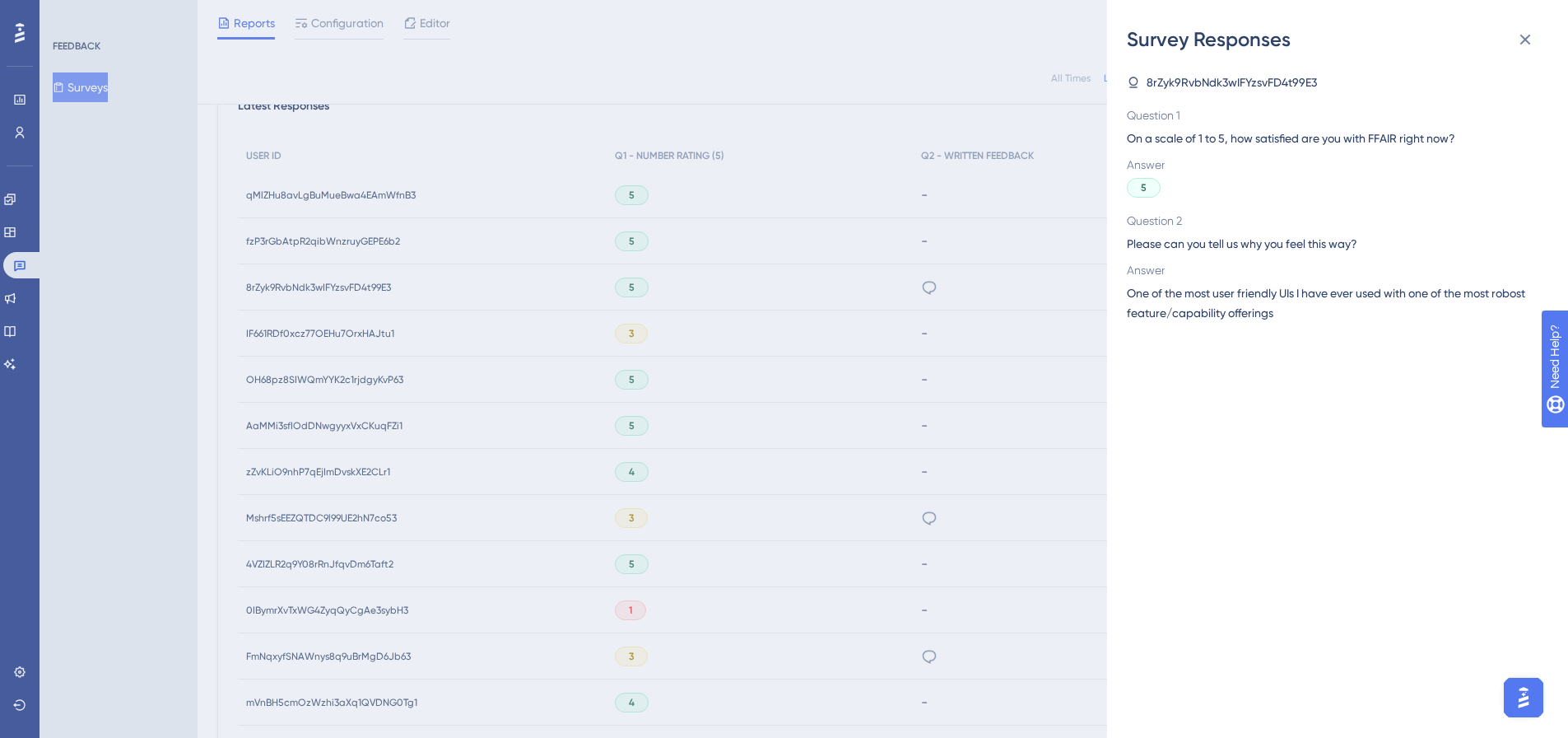
click at [291, 289] on div "Survey Responses 8rZyk9RvbNdk3wIFYzsvFD4t99E3 Question 1 On a scale of 1 to 5, …" at bounding box center [784, 369] width 1568 height 738
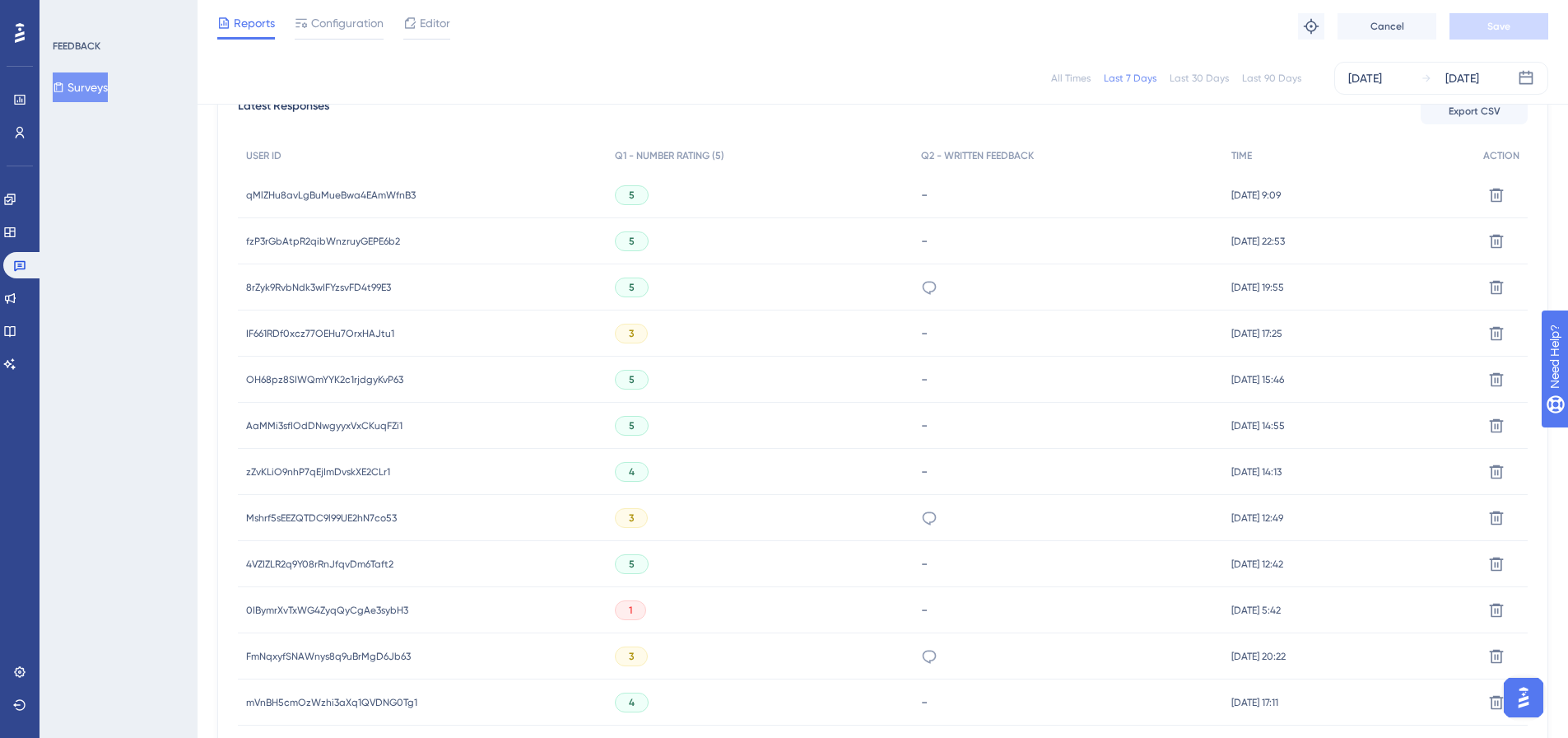
click at [285, 288] on span "8rZyk9RvbNdk3wIFYzsvFD4t99E3" at bounding box center [319, 287] width 145 height 14
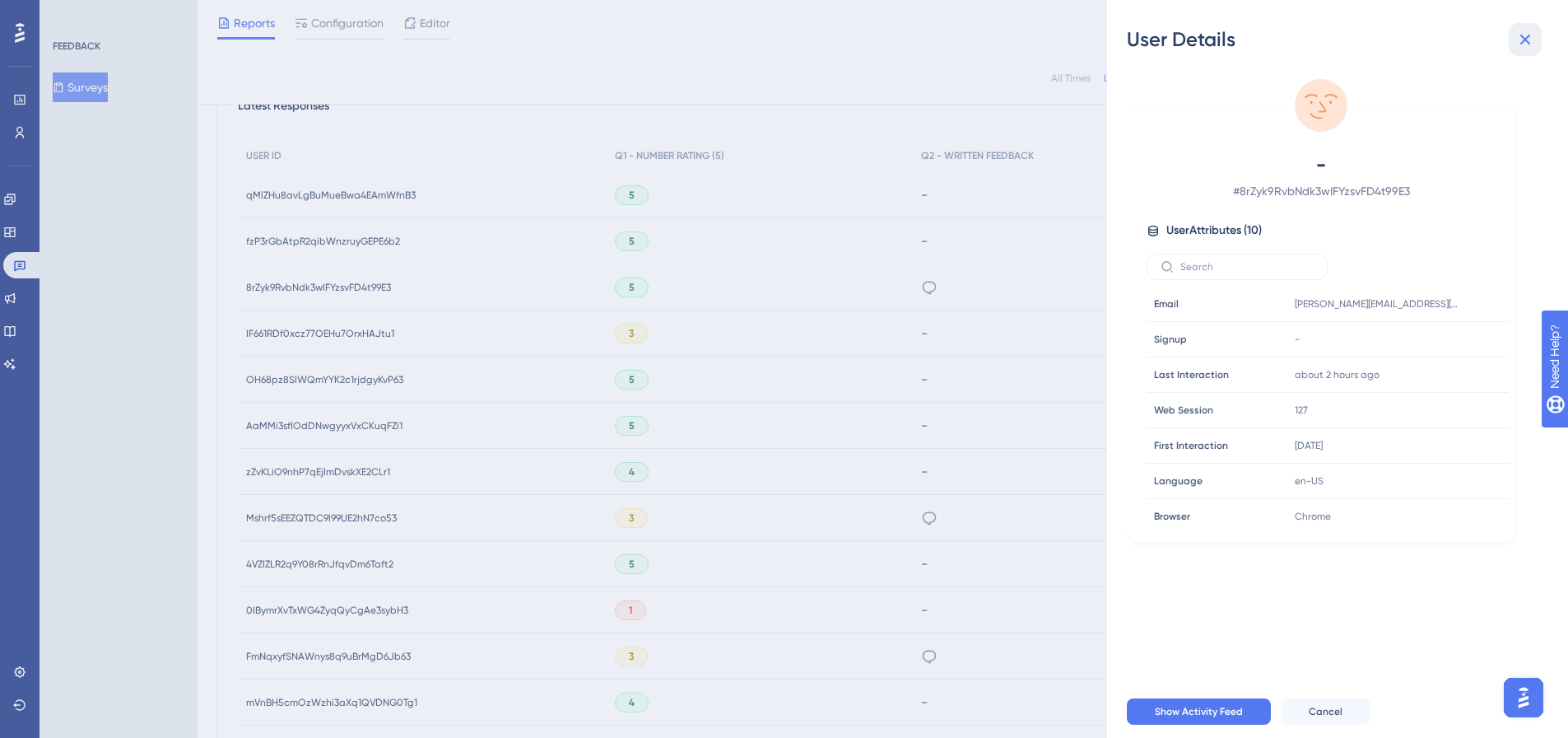
click at [1532, 36] on icon at bounding box center [1525, 39] width 19 height 19
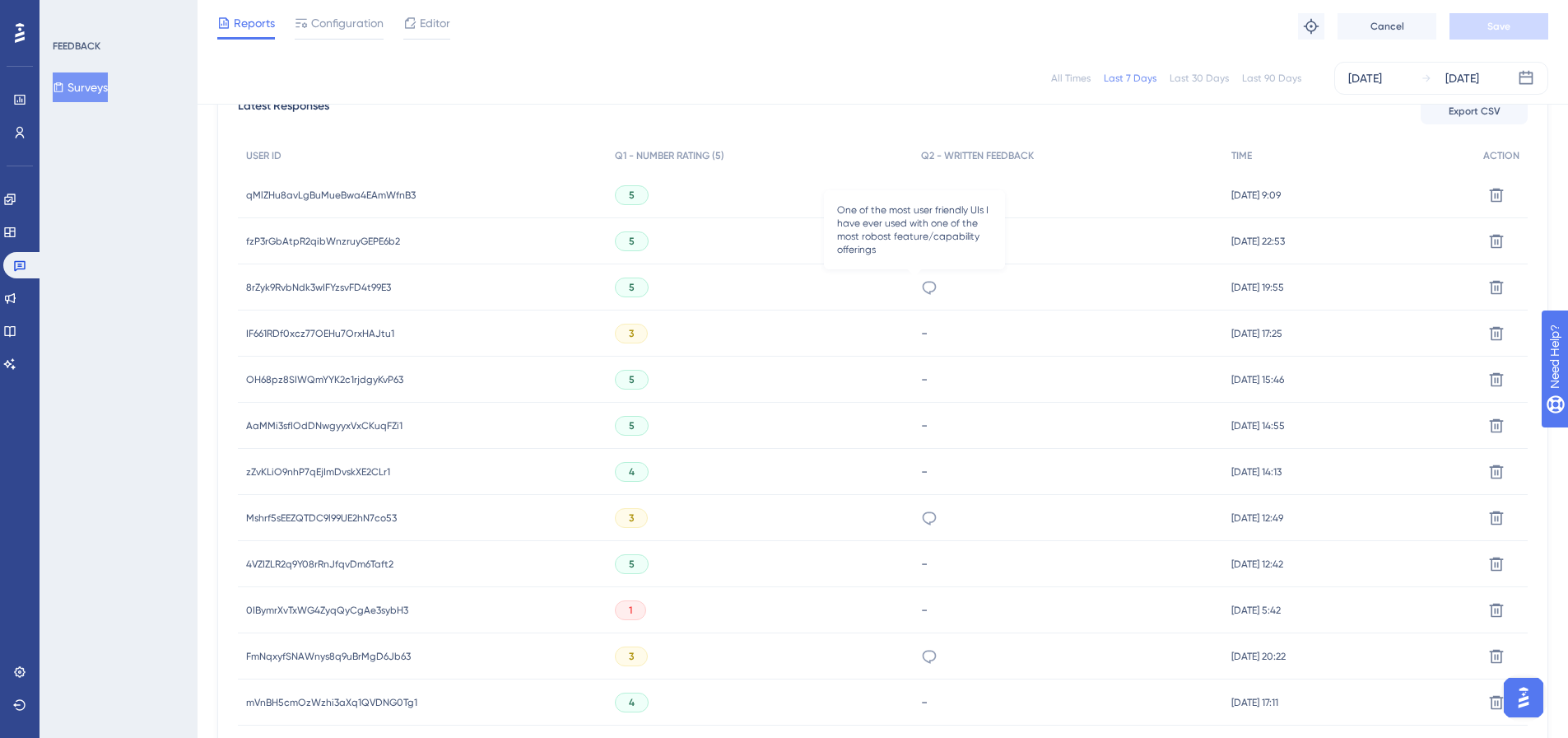
click at [921, 283] on icon at bounding box center [928, 286] width 16 height 16
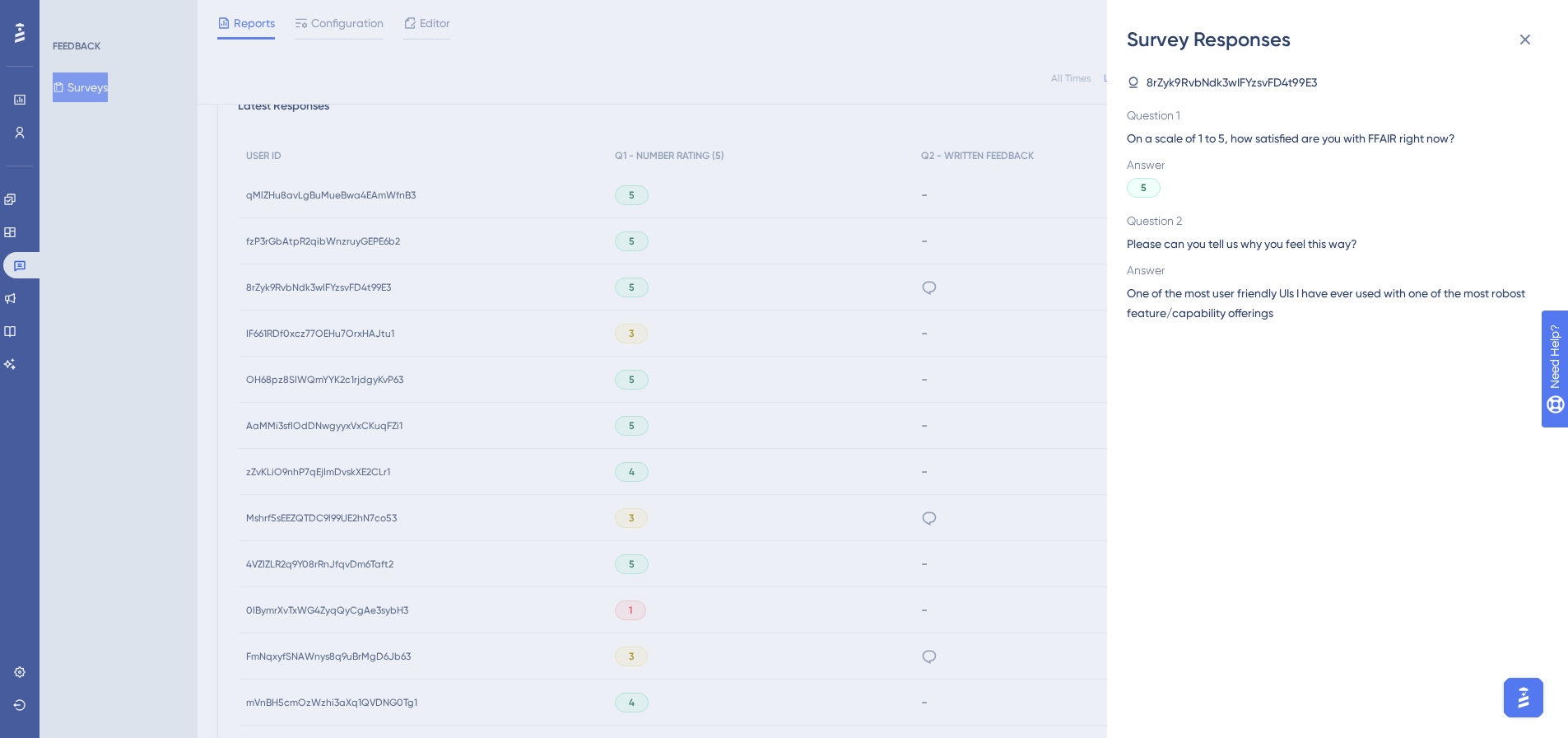
click at [265, 247] on div "Survey Responses 8rZyk9RvbNdk3wIFYzsvFD4t99E3 Question 1 On a scale of 1 to 5, …" at bounding box center [784, 369] width 1568 height 738
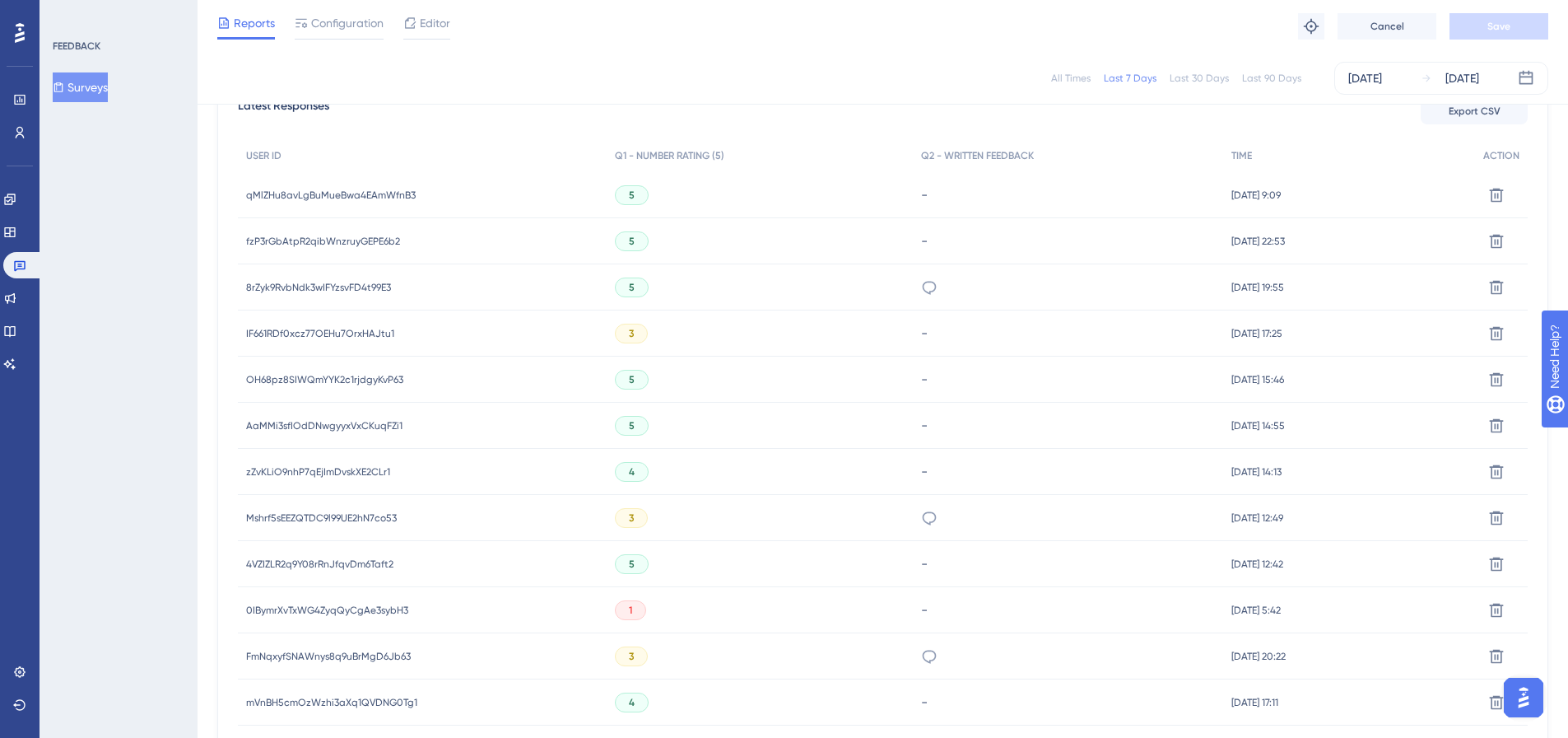
click at [269, 235] on span "fzP3rGbAtpR2qibWnzruyGEPE6b2" at bounding box center [324, 241] width 154 height 14
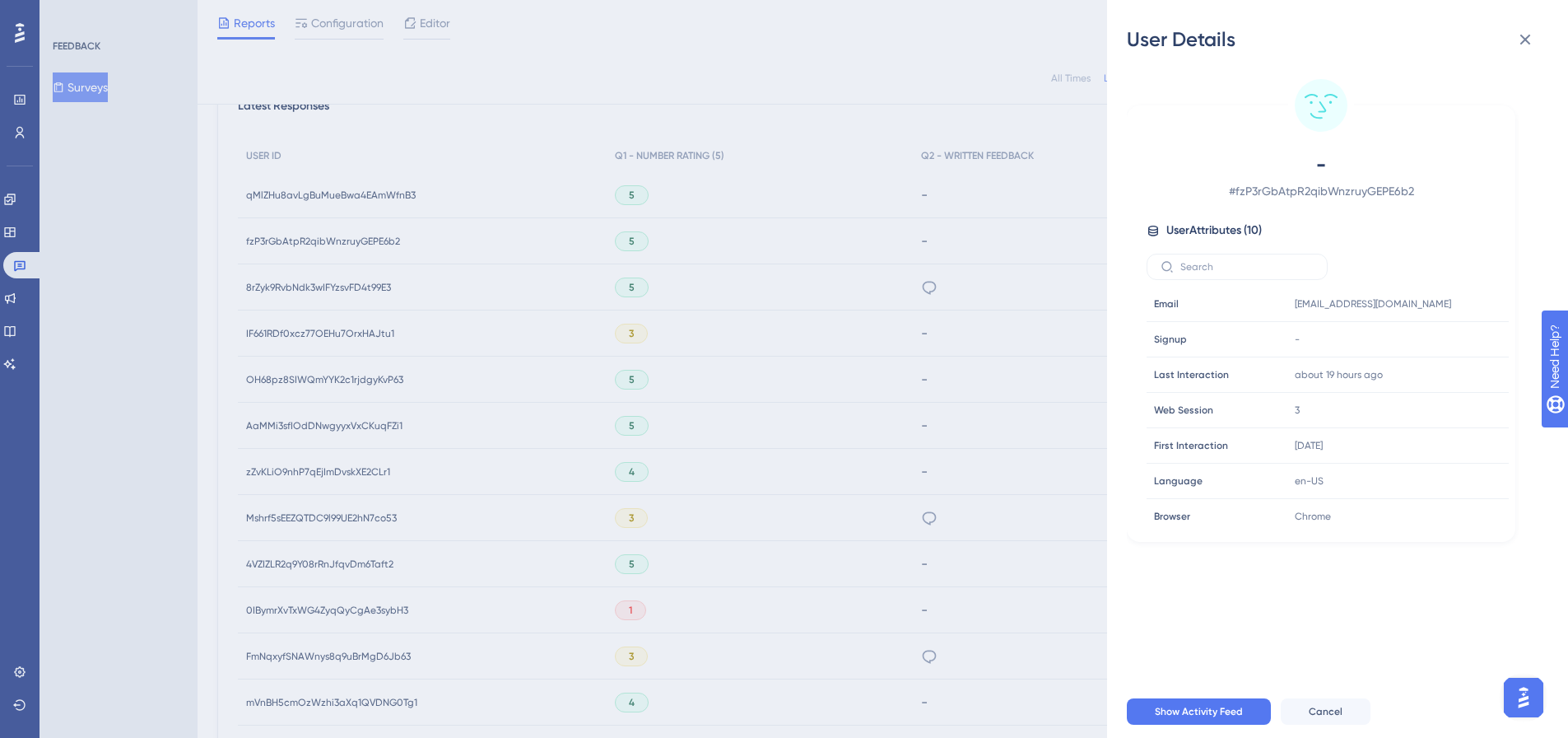
click at [269, 234] on div "User Details - # fzP3rGbAtpR2qibWnzruyGEPE6b2 User Attributes ( 10 ) Email Emai…" at bounding box center [784, 369] width 1568 height 738
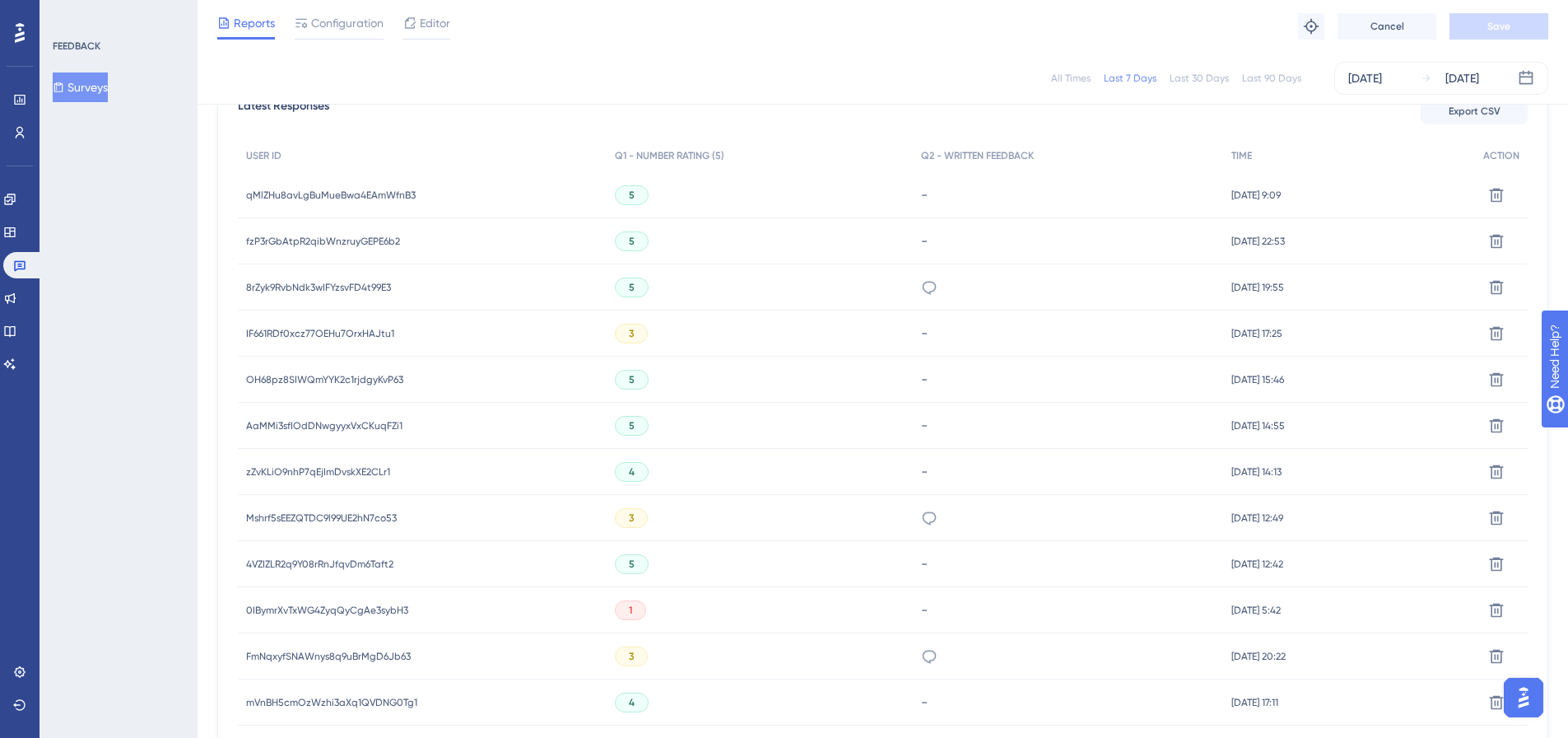
click at [314, 378] on span "OH68pz8SIWQmYYK2c1rjdgyKvP63" at bounding box center [325, 380] width 158 height 14
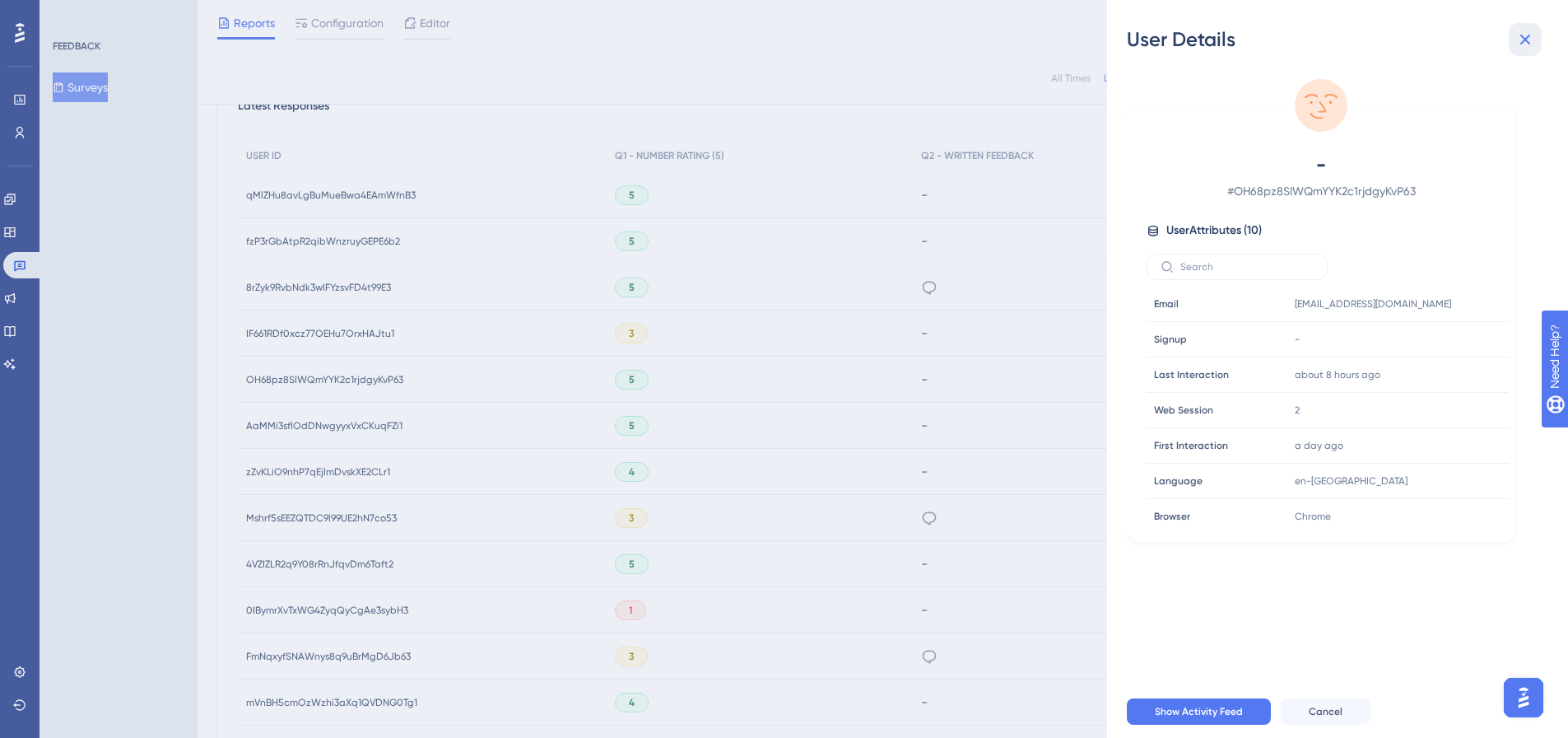
click at [1533, 44] on icon at bounding box center [1525, 39] width 19 height 19
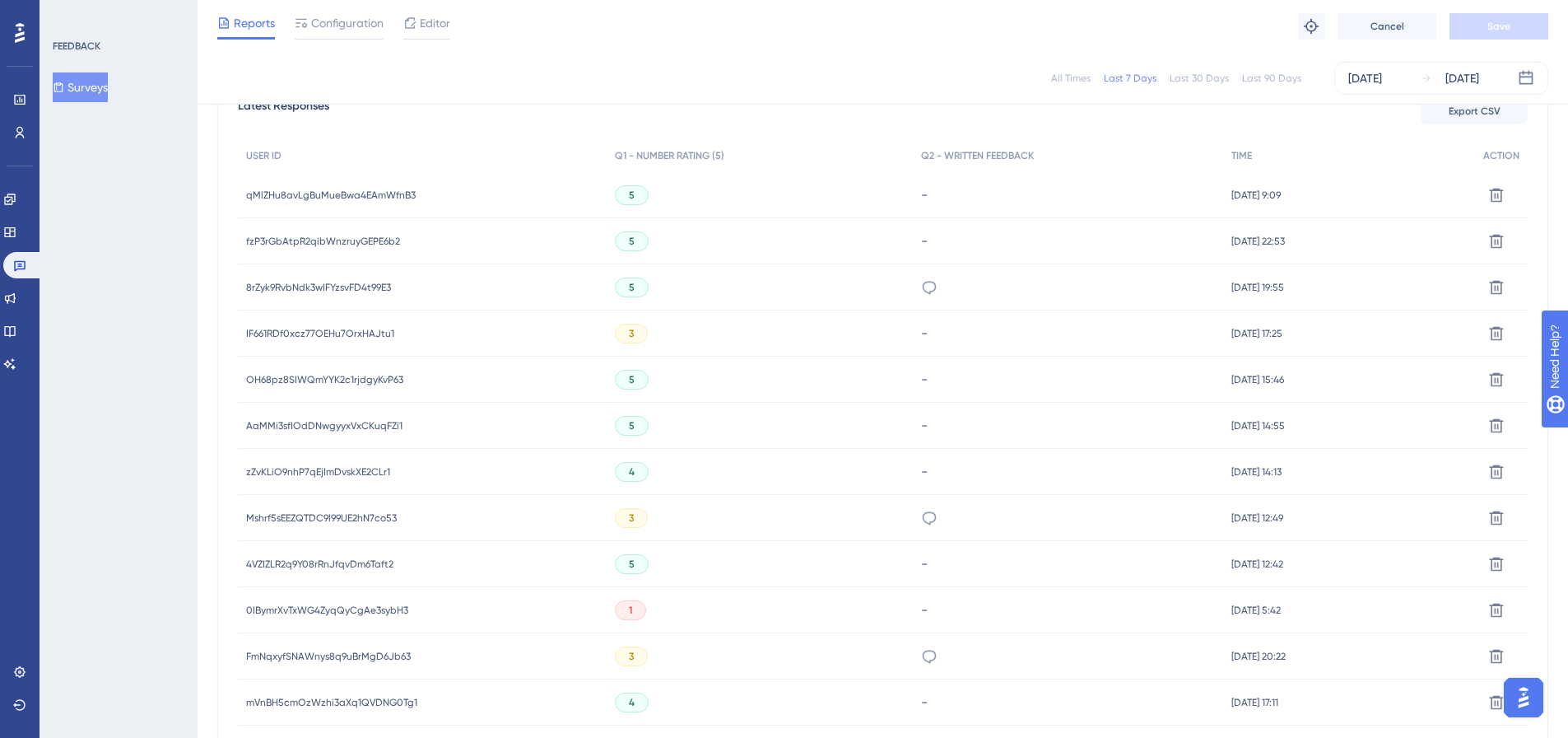
click at [274, 423] on span "AaMMi3sfIOdDNwgyyxVxCKuqFZi1" at bounding box center [324, 426] width 157 height 14
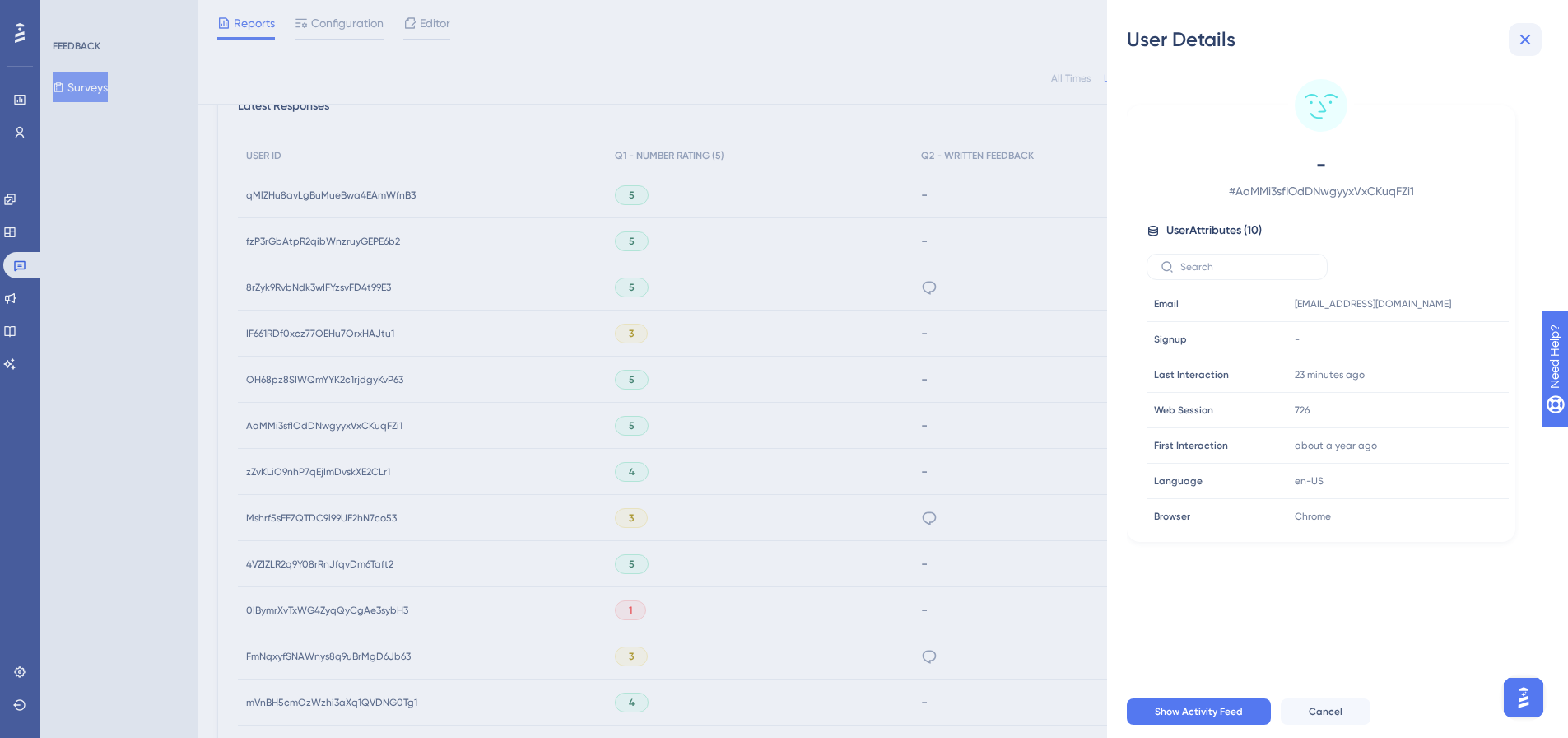
click at [1521, 42] on icon at bounding box center [1525, 39] width 19 height 19
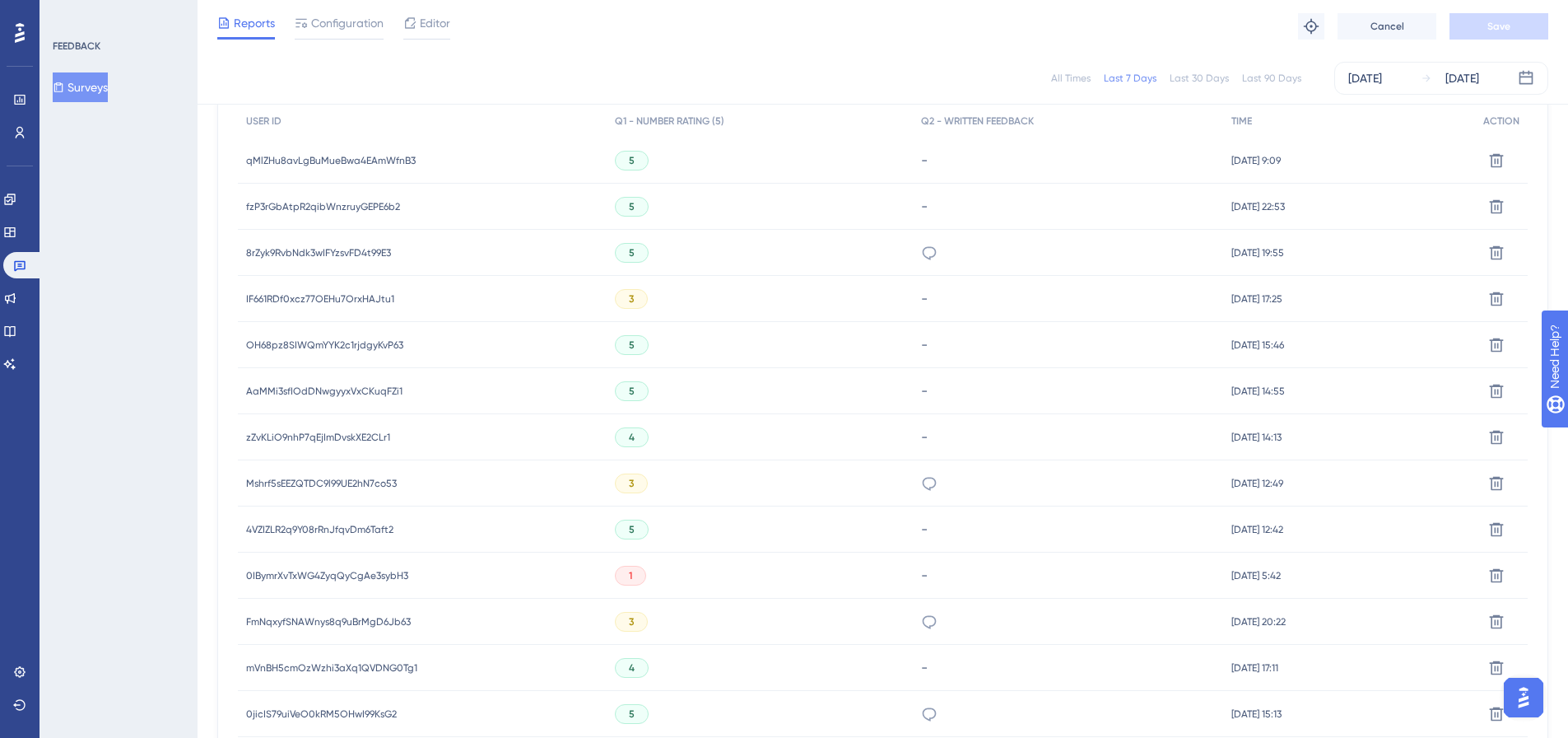
scroll to position [526, 0]
click at [363, 712] on span "0jicIS79uiVeO0kRM5OHwI99KsG2" at bounding box center [322, 717] width 151 height 14
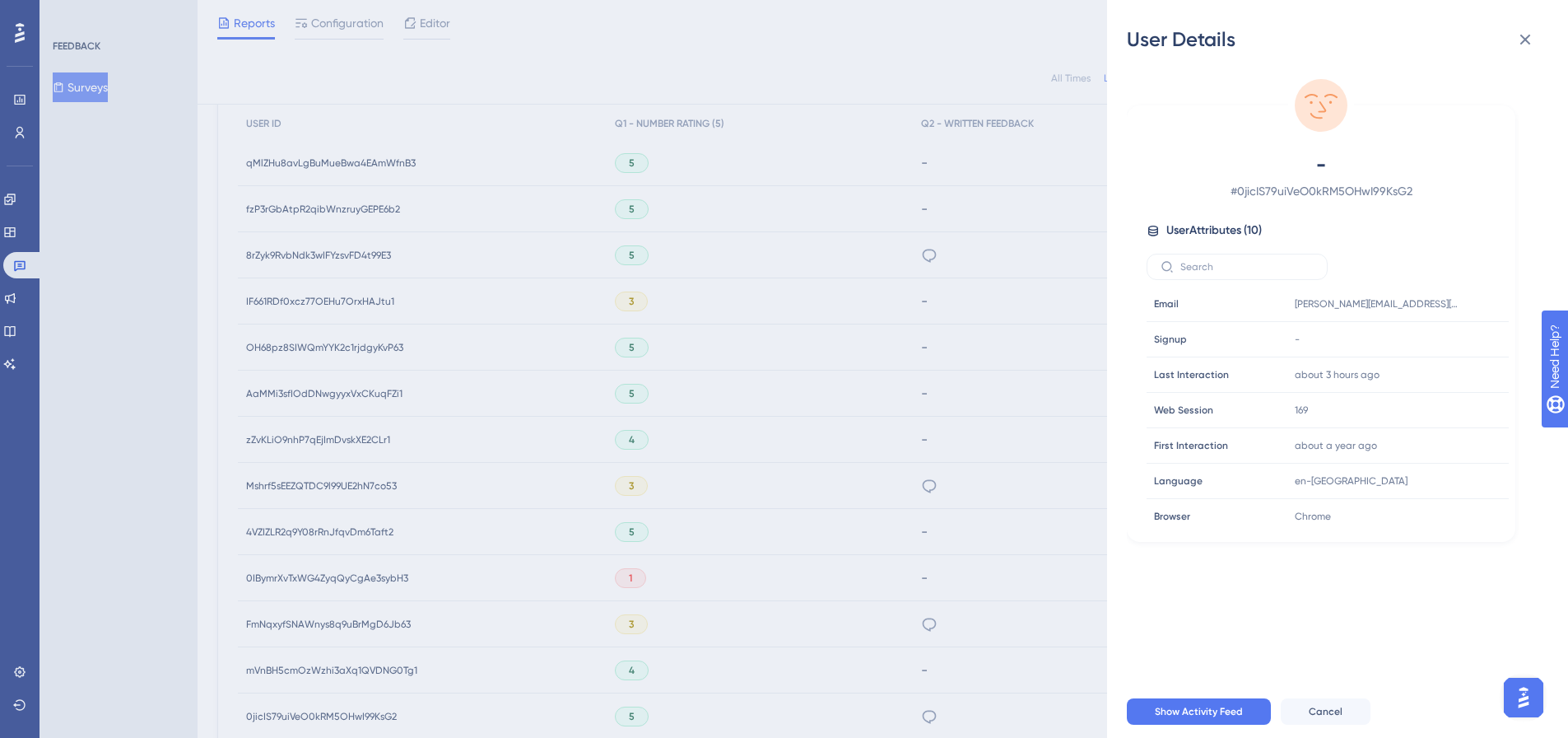
click at [324, 626] on div "User Details - # 0jicIS79uiVeO0kRM5OHwI99KsG2 User Attributes ( 10 ) Email Emai…" at bounding box center [784, 369] width 1568 height 738
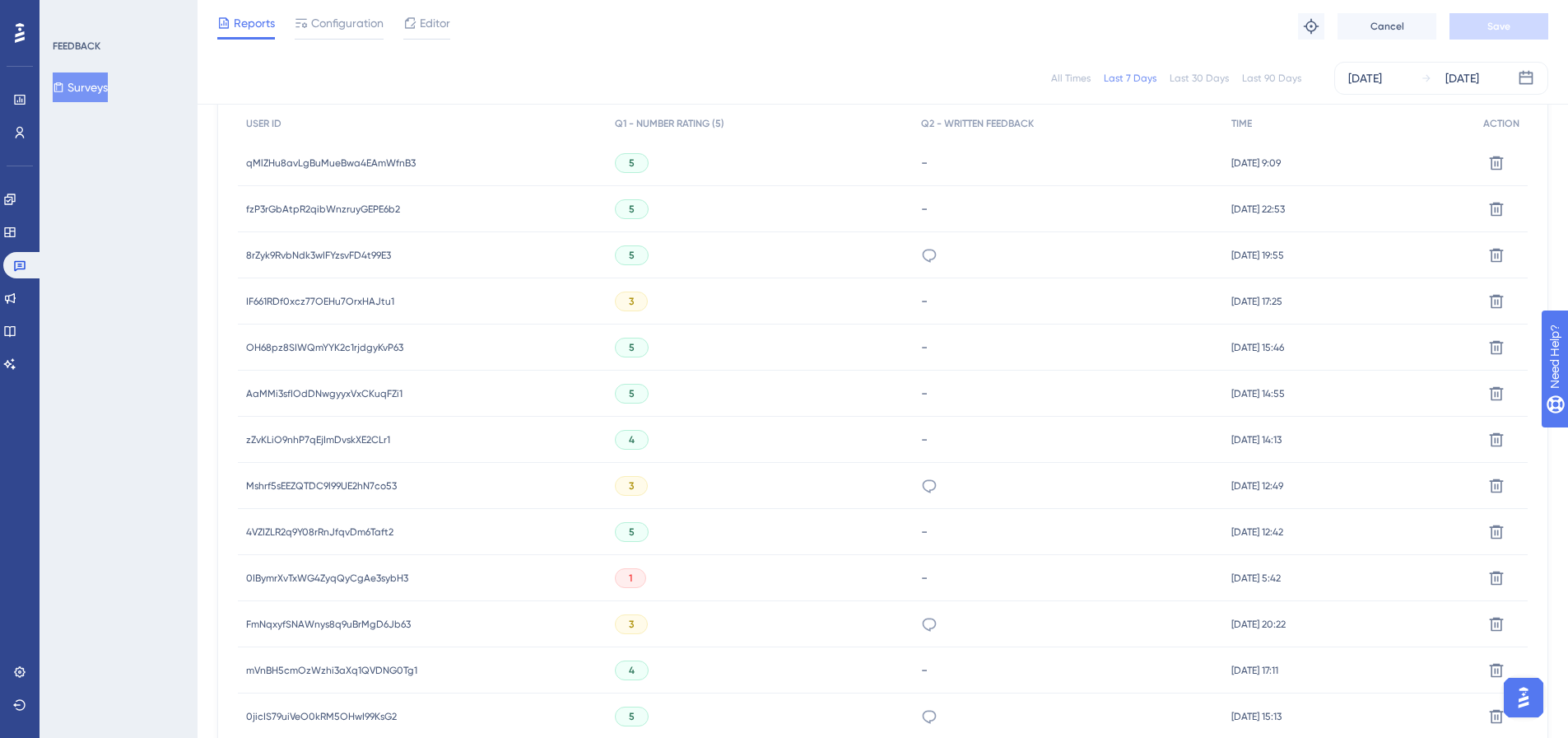
click at [324, 626] on span "FmNqxyfSNAWnys8q9uBrMgD6Jb63" at bounding box center [329, 624] width 164 height 14
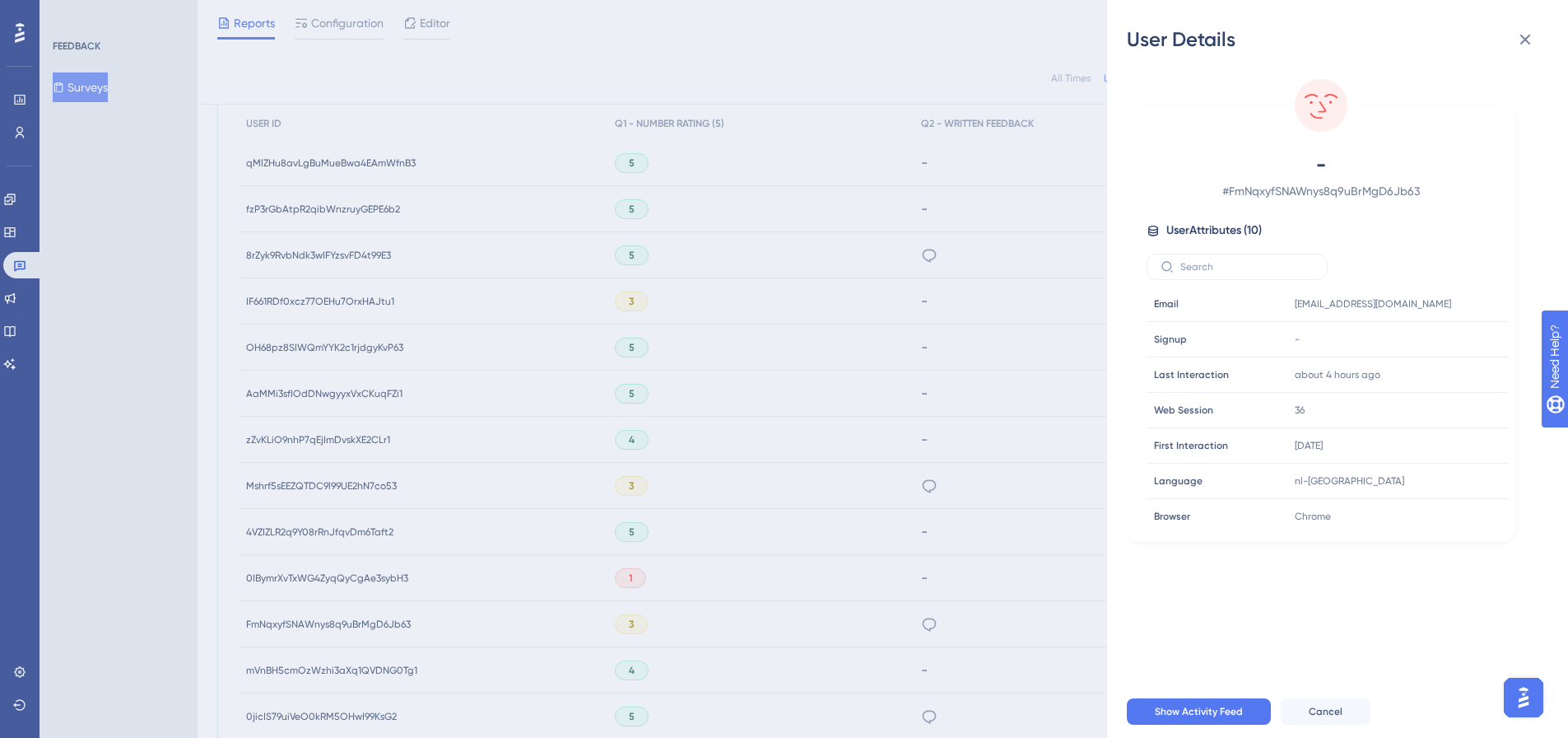
click at [308, 488] on div "User Details - # FmNqxyfSNAWnys8q9uBrMgD6Jb63 User Attributes ( 10 ) Email Emai…" at bounding box center [784, 369] width 1568 height 738
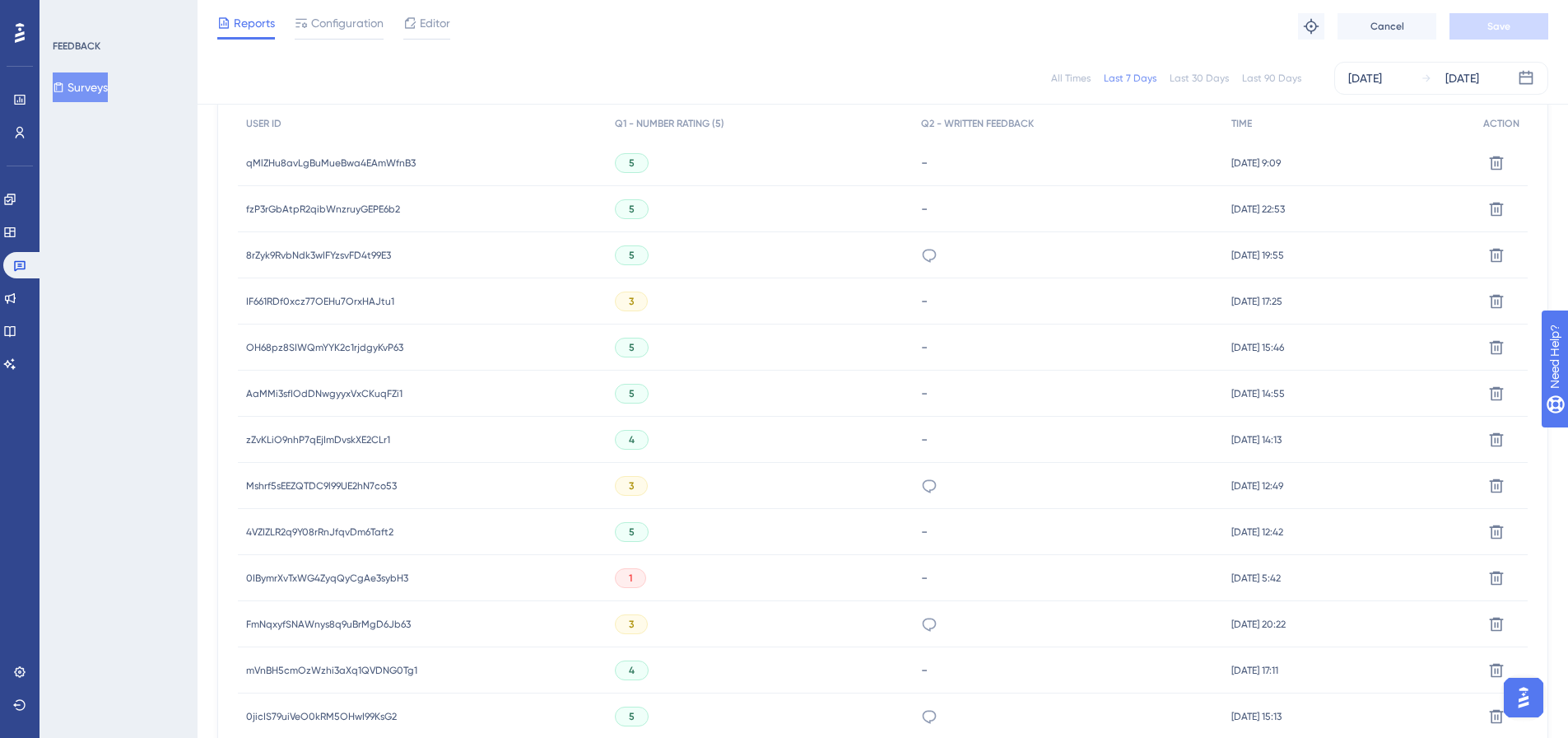
click at [308, 487] on span "Mshrf5sEEZQTDC9l99UE2hN7co53" at bounding box center [322, 486] width 151 height 14
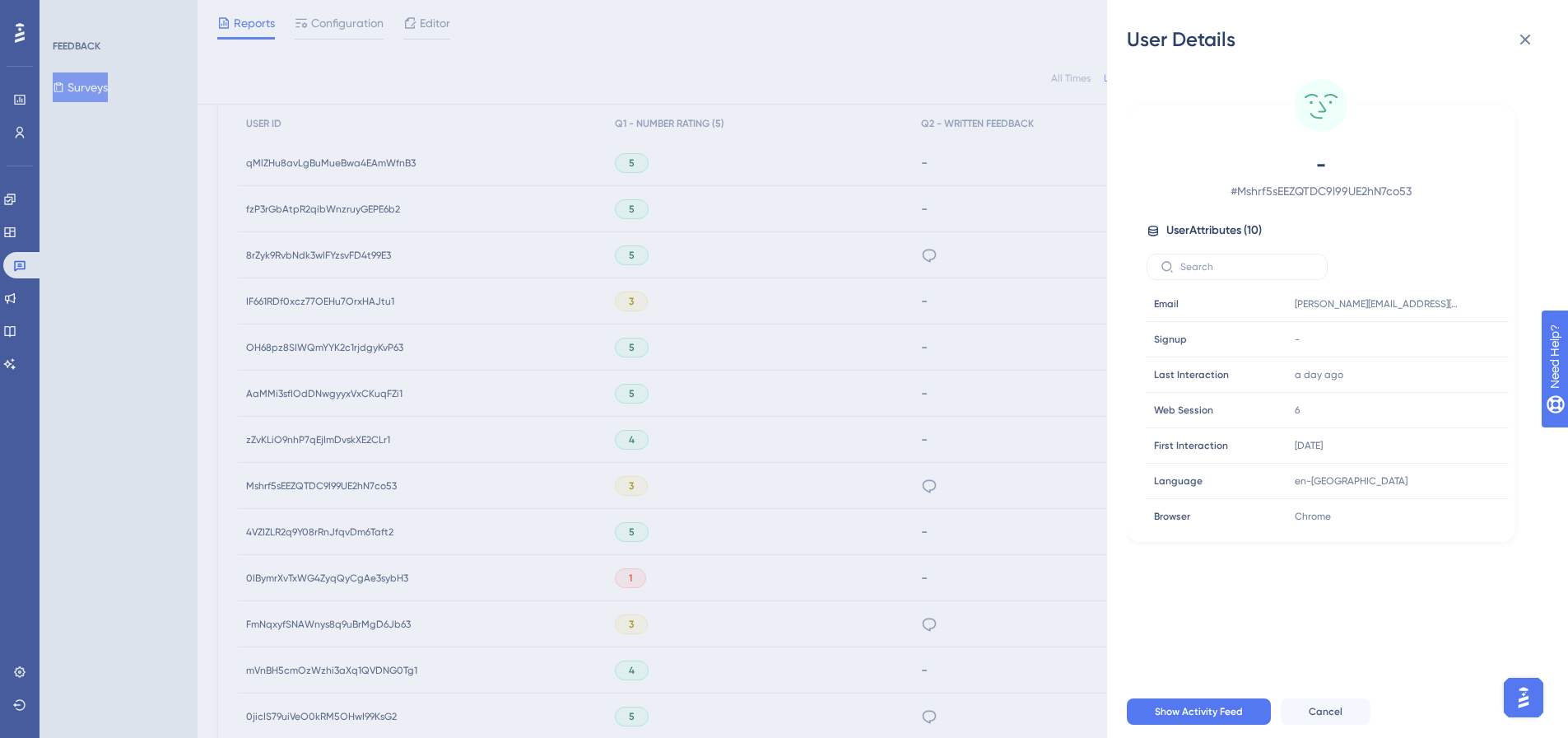
click at [908, 481] on div "User Details - # Mshrf5sEEZQTDC9l99UE2hN7co53 User Attributes ( 10 ) Email Emai…" at bounding box center [784, 369] width 1568 height 738
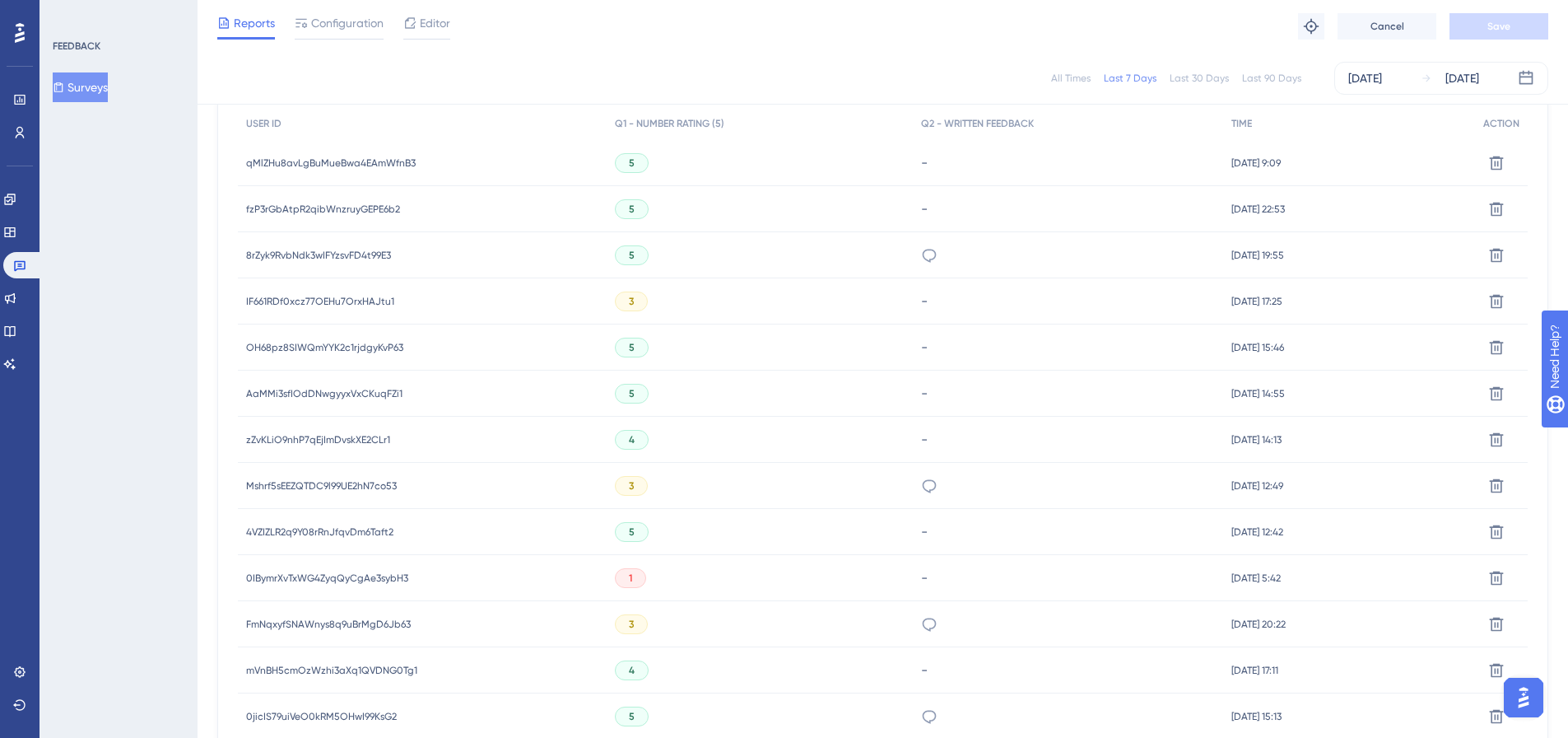
click at [346, 477] on div "Mshrf5sEEZQTDC9l99UE2hN7co53 Mshrf5sEEZQTDC9l99UE2hN7co53" at bounding box center [322, 486] width 151 height 46
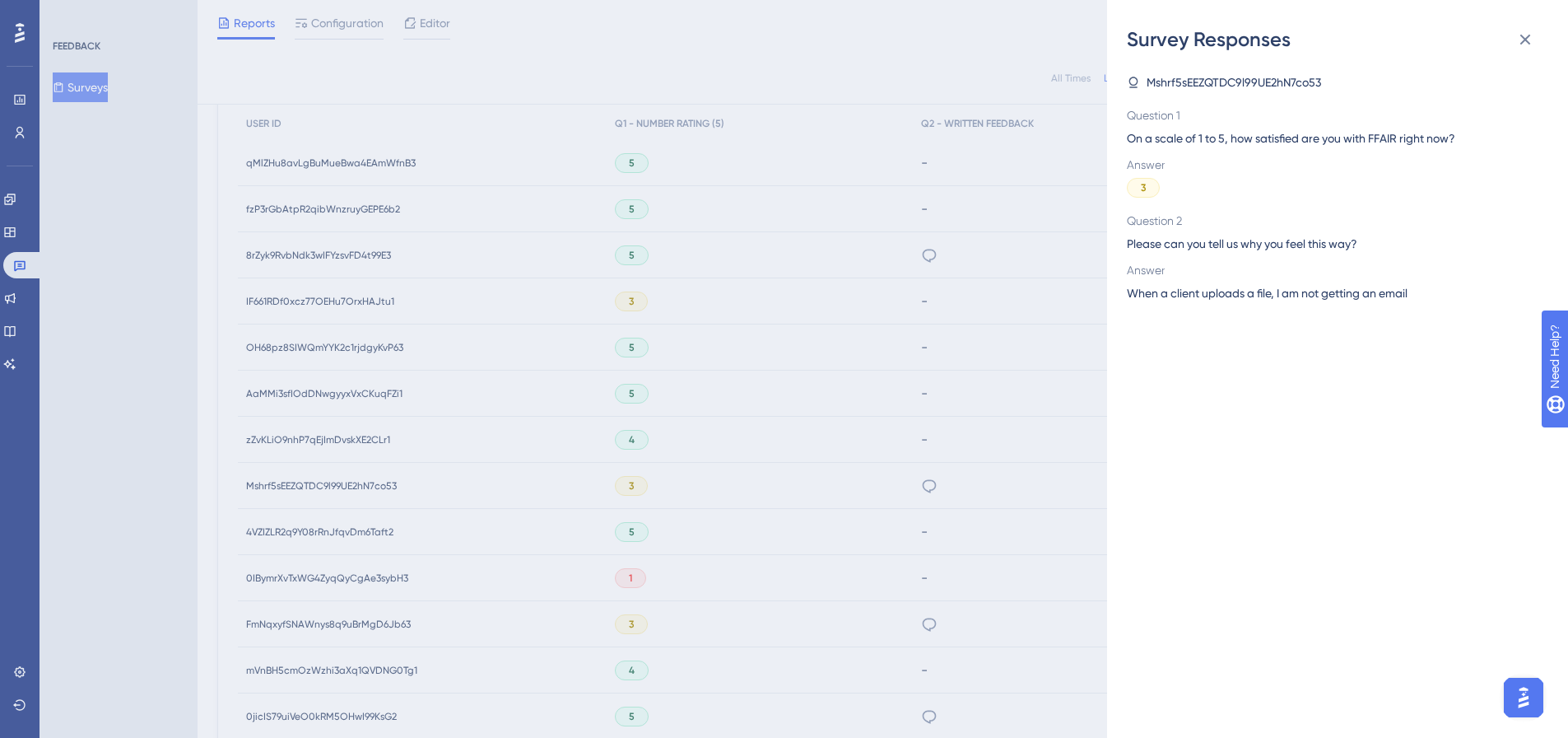
click at [265, 480] on div "Survey Responses Mshrf5sEEZQTDC9l99UE2hN7co53 Question 1 On a scale of 1 to 5, …" at bounding box center [784, 369] width 1568 height 738
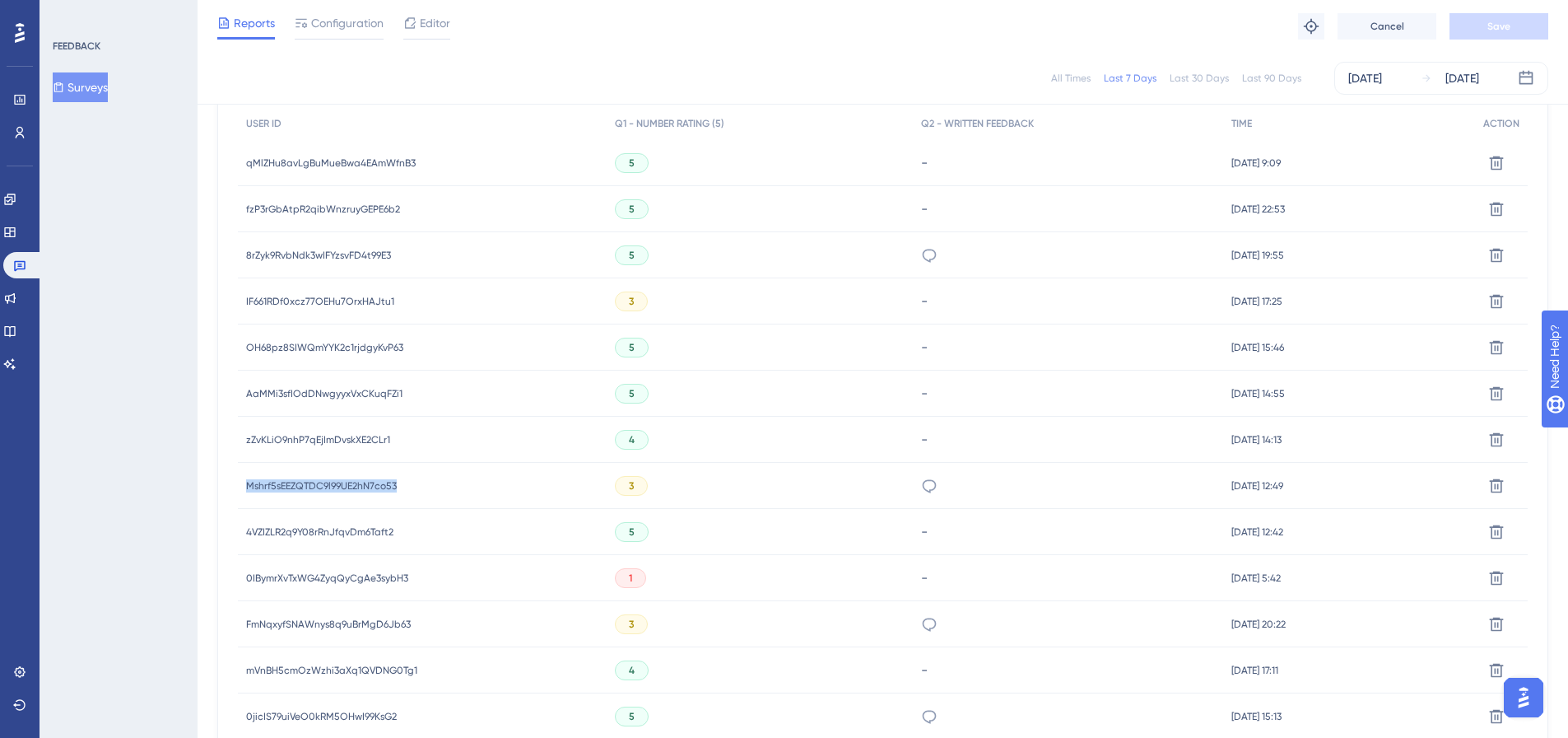
click at [265, 481] on span "Mshrf5sEEZQTDC9l99UE2hN7co53" at bounding box center [322, 486] width 151 height 14
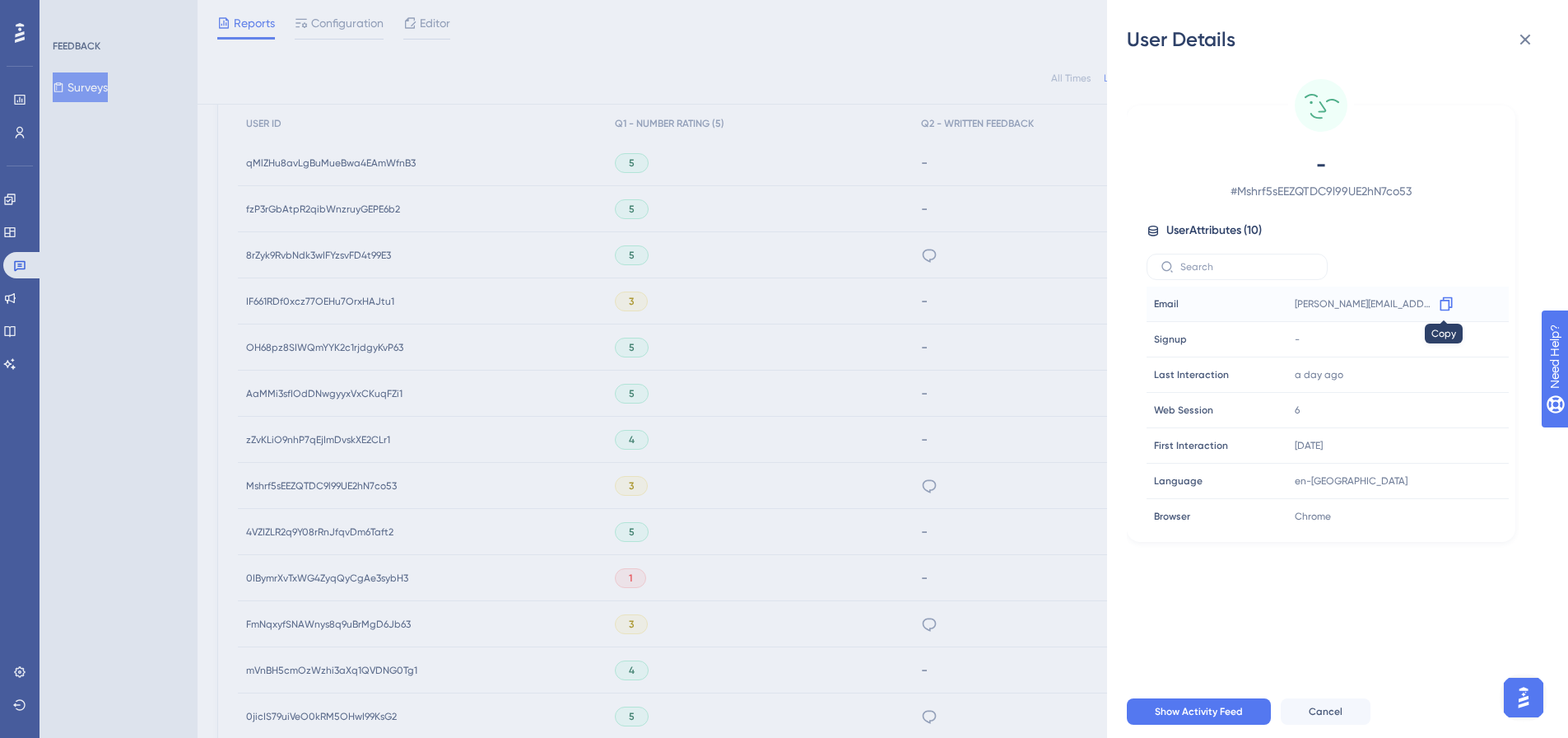
click at [1441, 302] on icon at bounding box center [1446, 303] width 16 height 16
